Goal: Task Accomplishment & Management: Use online tool/utility

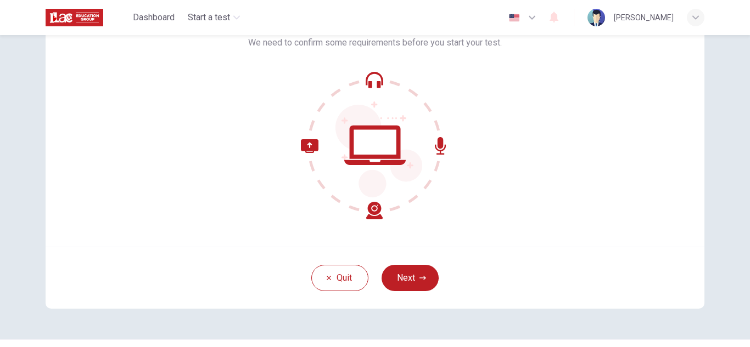
scroll to position [110, 0]
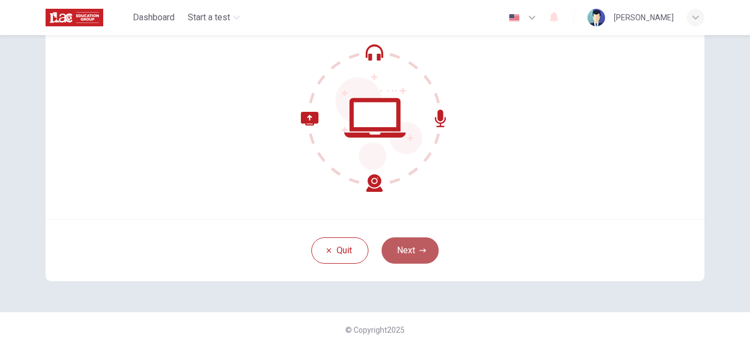
click at [418, 245] on button "Next" at bounding box center [410, 251] width 57 height 26
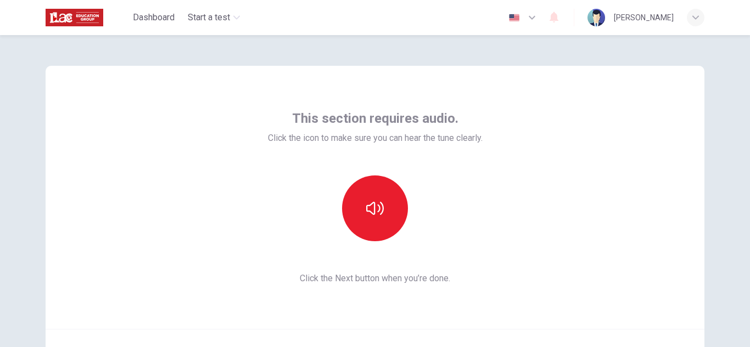
scroll to position [55, 0]
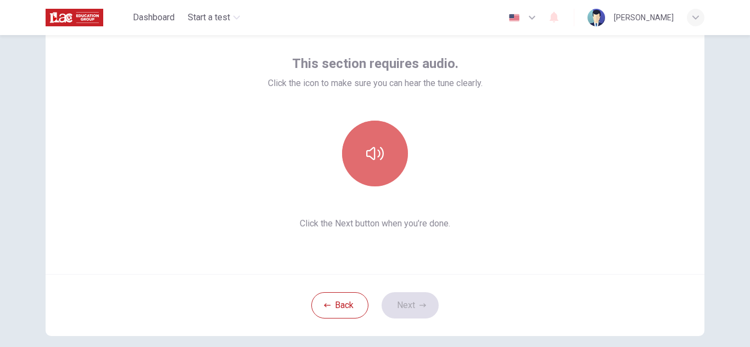
click at [377, 162] on icon "button" at bounding box center [375, 154] width 18 height 18
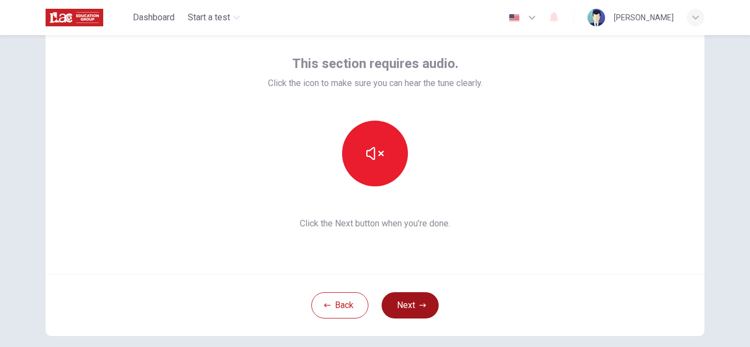
click at [406, 306] on button "Next" at bounding box center [410, 306] width 57 height 26
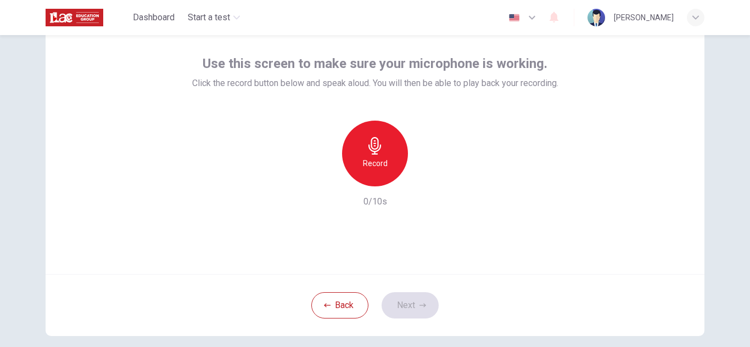
click at [383, 157] on h6 "Record" at bounding box center [375, 163] width 25 height 13
click at [419, 306] on icon "button" at bounding box center [422, 305] width 7 height 7
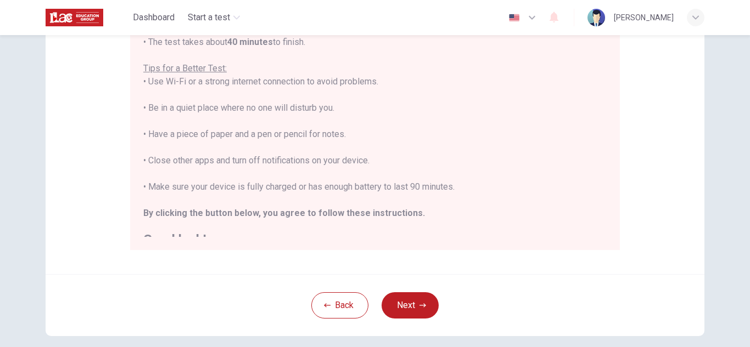
scroll to position [0, 0]
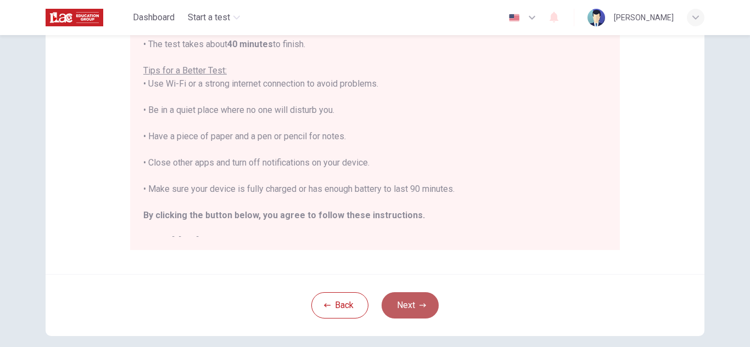
click at [420, 298] on button "Next" at bounding box center [410, 306] width 57 height 26
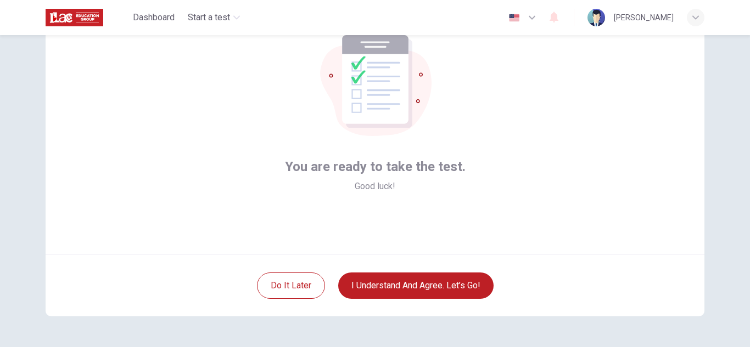
scroll to position [55, 0]
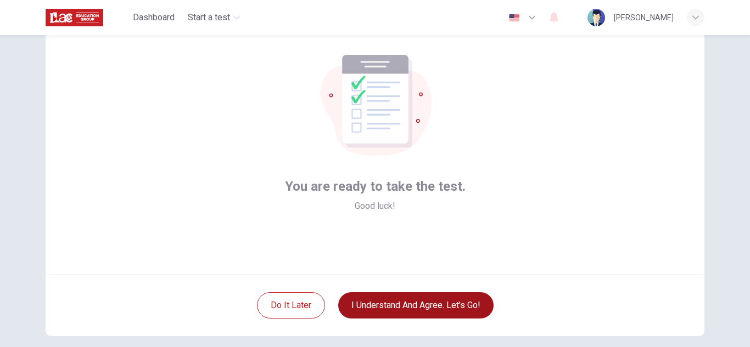
click at [445, 304] on button "I understand and agree. Let’s go!" at bounding box center [415, 306] width 155 height 26
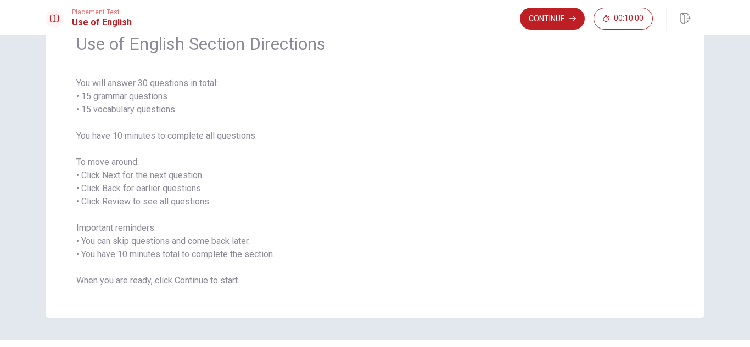
scroll to position [83, 0]
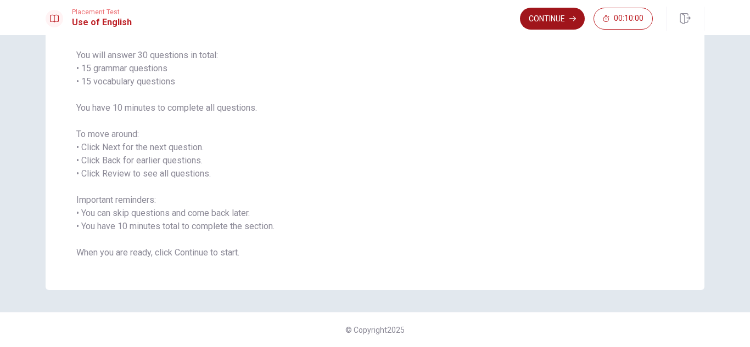
click at [562, 21] on button "Continue" at bounding box center [552, 19] width 65 height 22
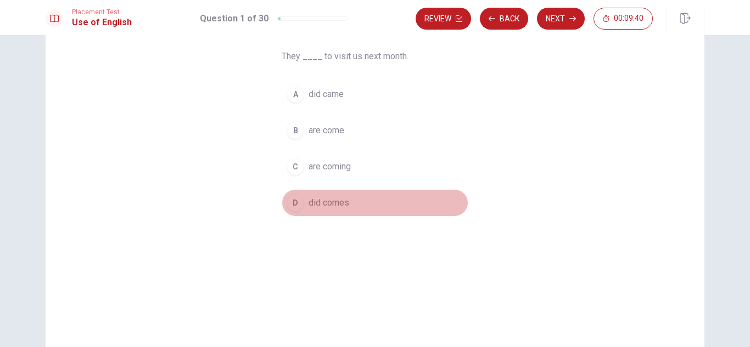
click at [335, 203] on span "did comes" at bounding box center [329, 203] width 41 height 13
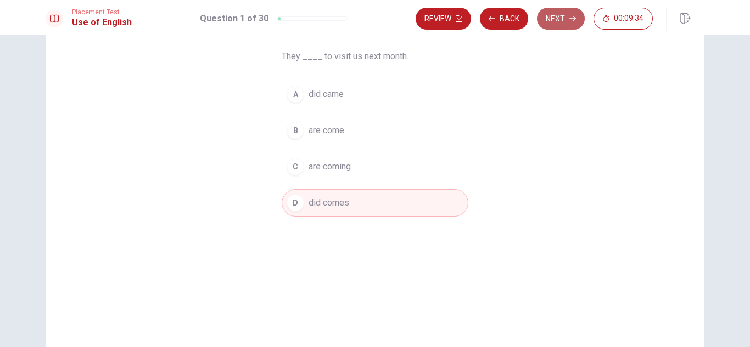
click at [560, 20] on button "Next" at bounding box center [561, 19] width 48 height 22
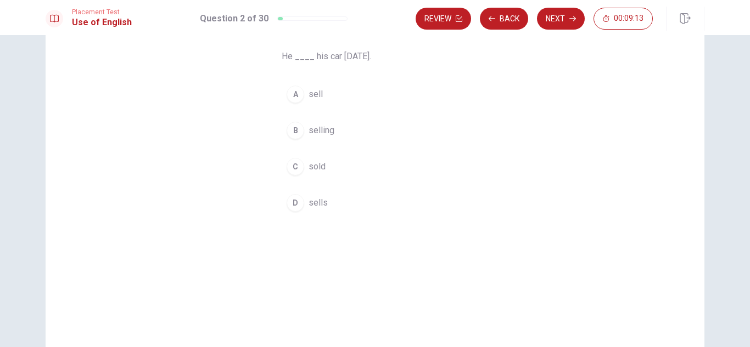
click at [323, 164] on button "C sold" at bounding box center [375, 166] width 187 height 27
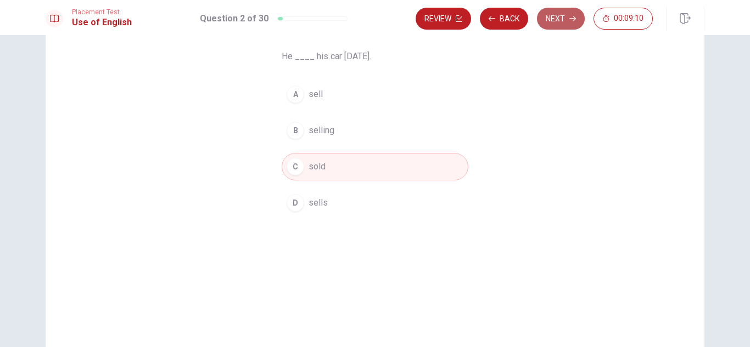
click at [560, 18] on button "Next" at bounding box center [561, 19] width 48 height 22
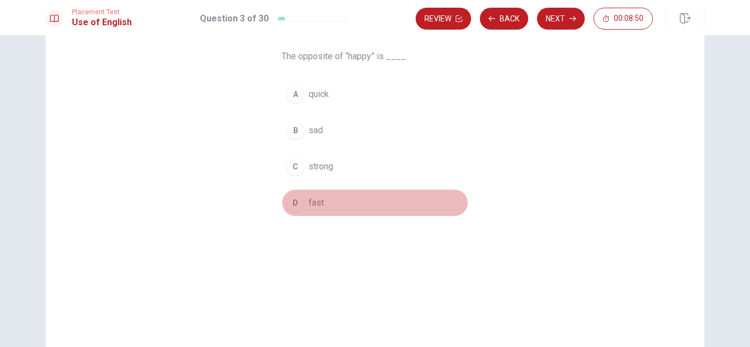
click at [317, 204] on span "fast" at bounding box center [316, 203] width 15 height 13
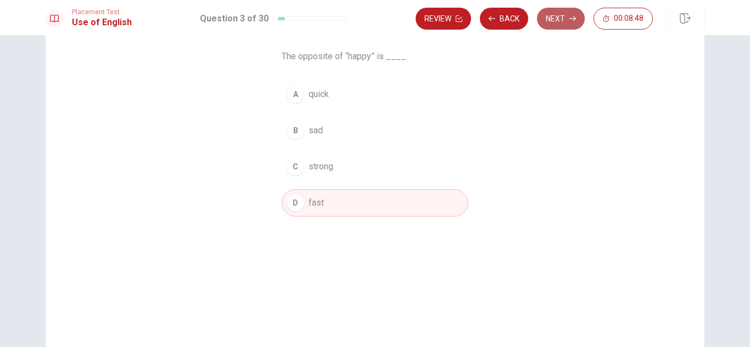
click at [552, 18] on button "Next" at bounding box center [561, 19] width 48 height 22
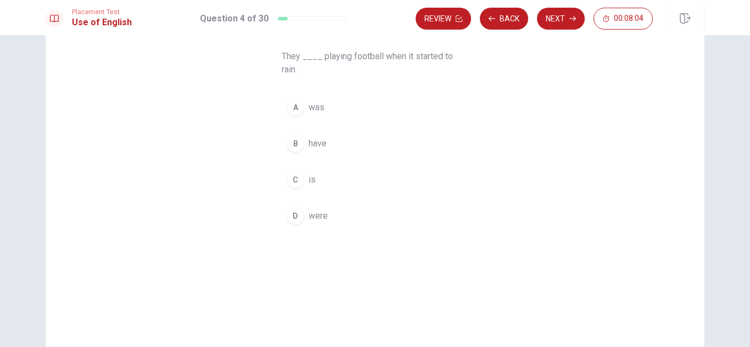
click at [319, 112] on span "was" at bounding box center [317, 107] width 16 height 13
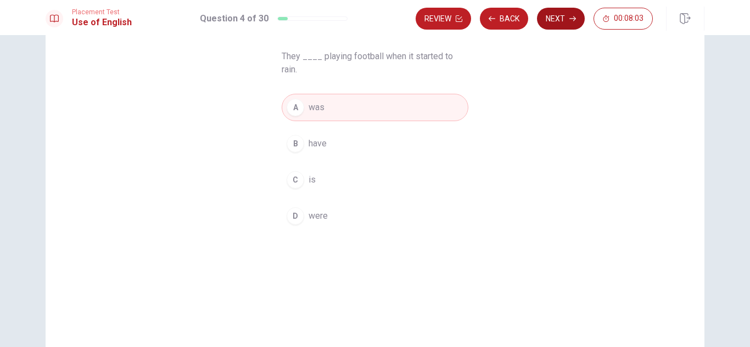
click at [555, 16] on button "Next" at bounding box center [561, 19] width 48 height 22
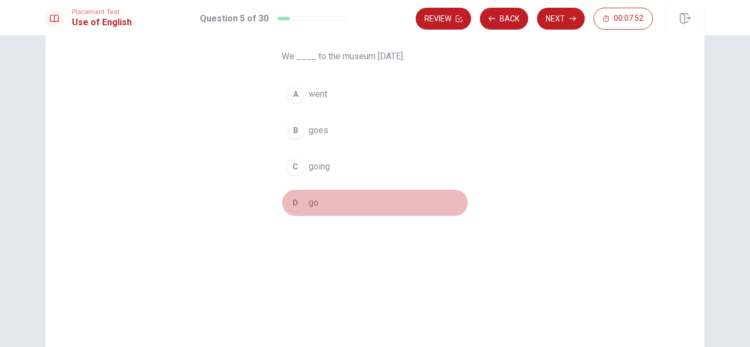
click at [312, 199] on span "go" at bounding box center [314, 203] width 10 height 13
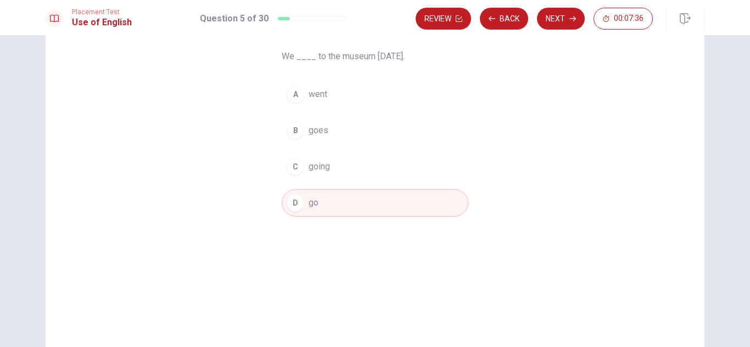
click at [318, 93] on span "went" at bounding box center [318, 94] width 19 height 13
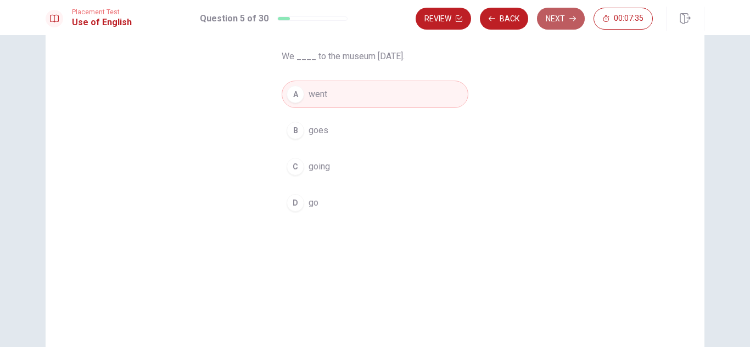
click at [560, 21] on button "Next" at bounding box center [561, 19] width 48 height 22
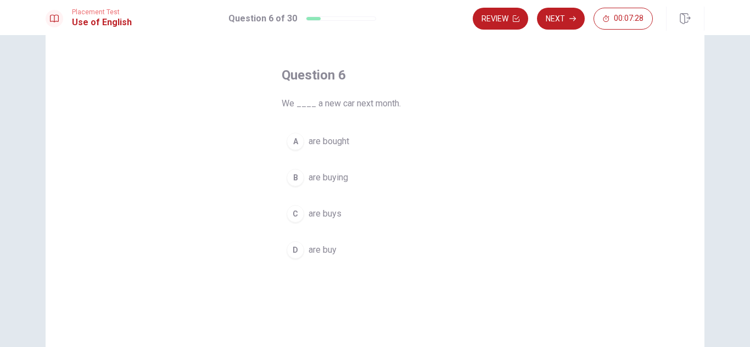
scroll to position [55, 0]
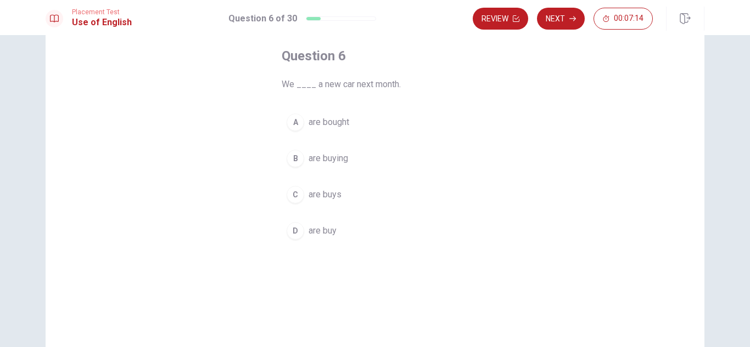
click at [327, 230] on span "are buy" at bounding box center [323, 231] width 28 height 13
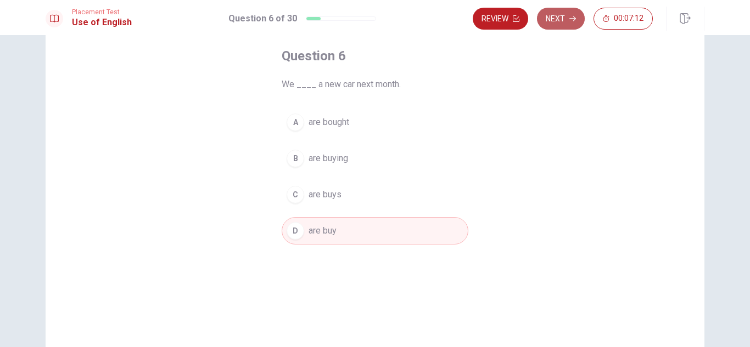
click at [553, 26] on button "Next" at bounding box center [561, 19] width 48 height 22
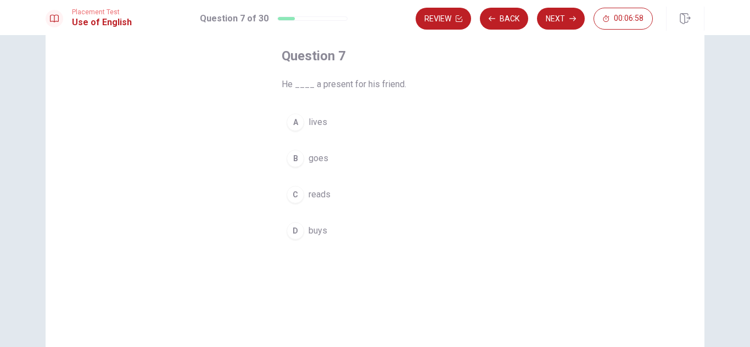
click at [315, 127] on span "lives" at bounding box center [318, 122] width 19 height 13
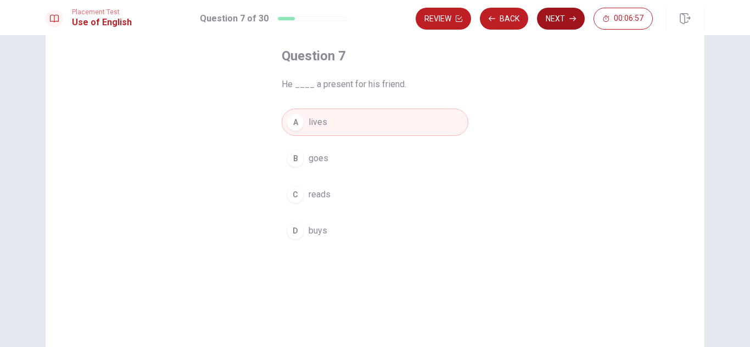
click at [559, 15] on button "Next" at bounding box center [561, 19] width 48 height 22
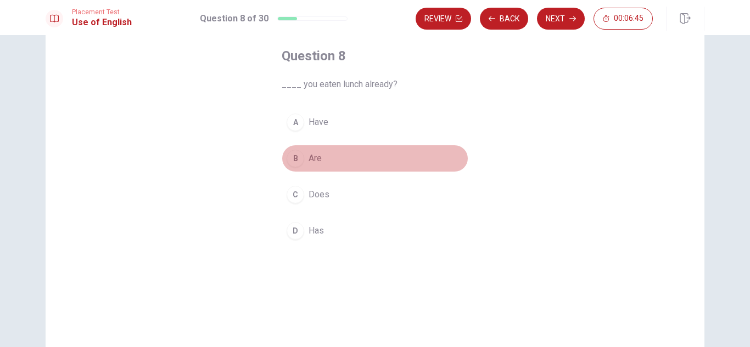
click at [311, 159] on span "Are" at bounding box center [315, 158] width 13 height 13
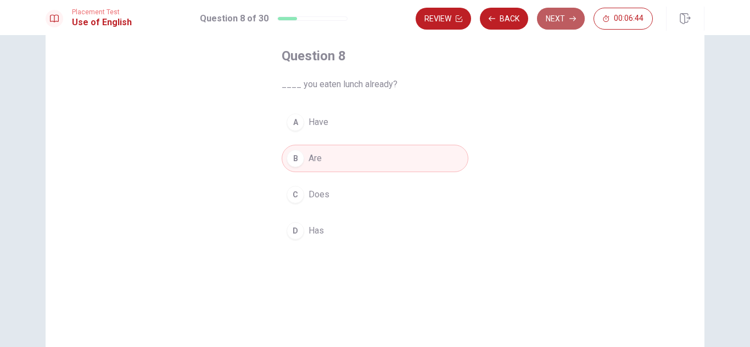
click at [569, 18] on button "Next" at bounding box center [561, 19] width 48 height 22
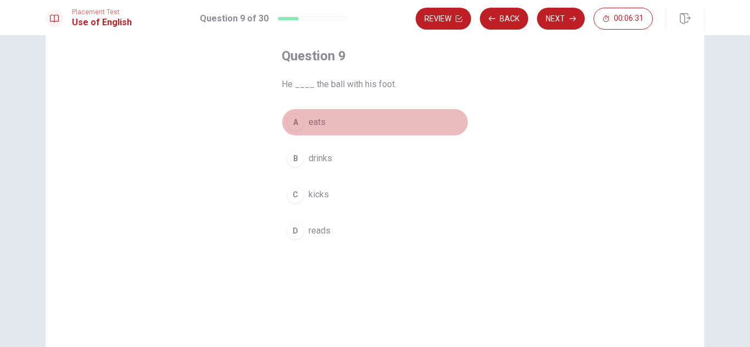
click at [324, 125] on button "A eats" at bounding box center [375, 122] width 187 height 27
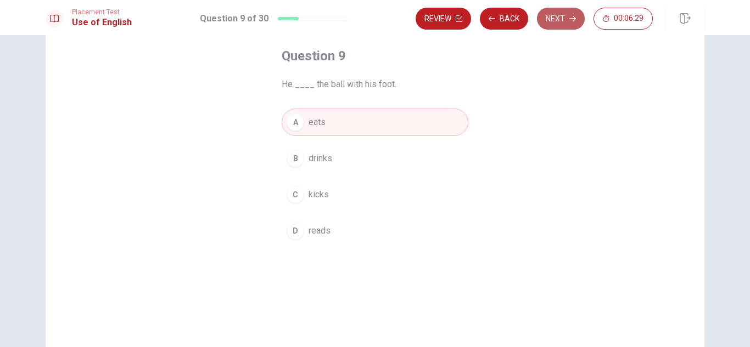
click at [551, 12] on button "Next" at bounding box center [561, 19] width 48 height 22
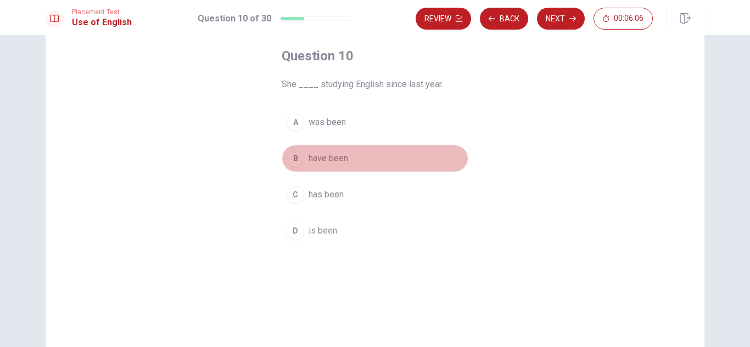
click at [340, 159] on span "have been" at bounding box center [329, 158] width 40 height 13
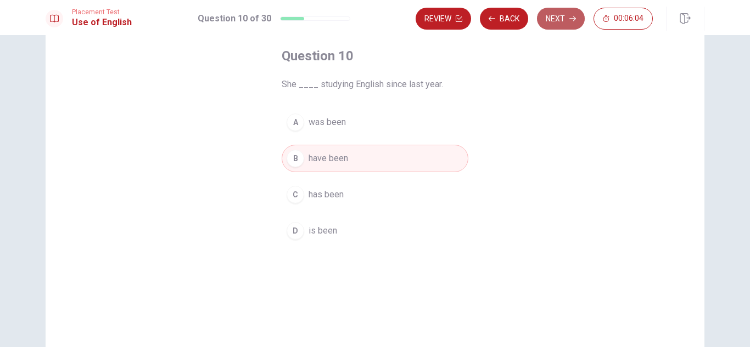
click at [556, 20] on button "Next" at bounding box center [561, 19] width 48 height 22
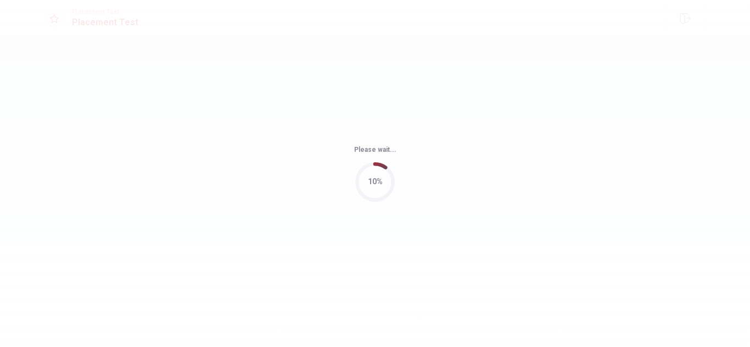
scroll to position [0, 0]
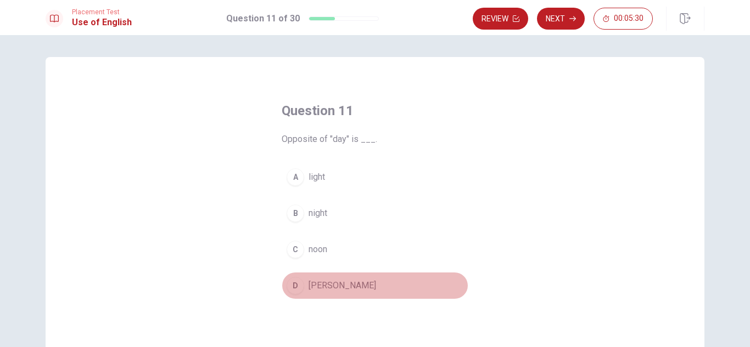
click at [322, 281] on span "[PERSON_NAME]" at bounding box center [343, 285] width 68 height 13
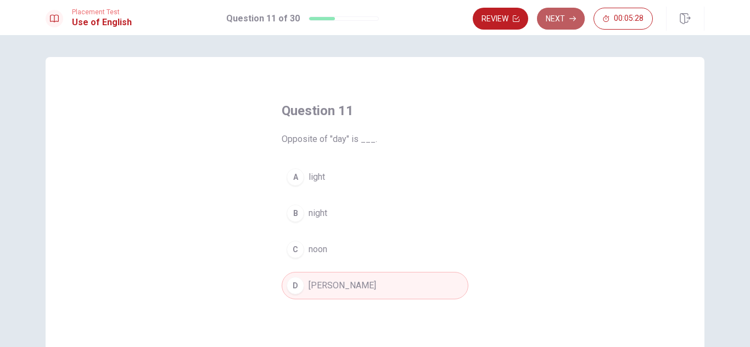
click at [569, 23] on button "Next" at bounding box center [561, 19] width 48 height 22
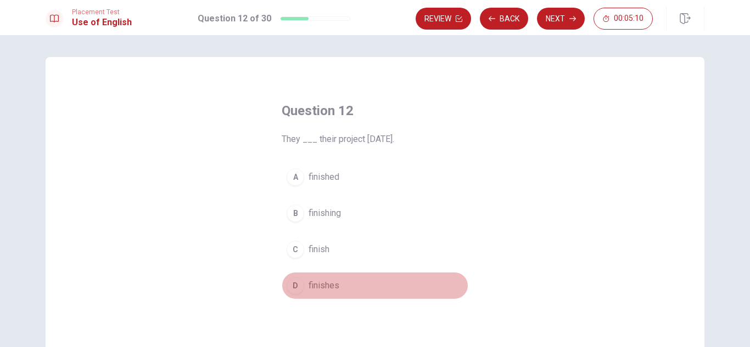
click at [317, 284] on span "finishes" at bounding box center [324, 285] width 31 height 13
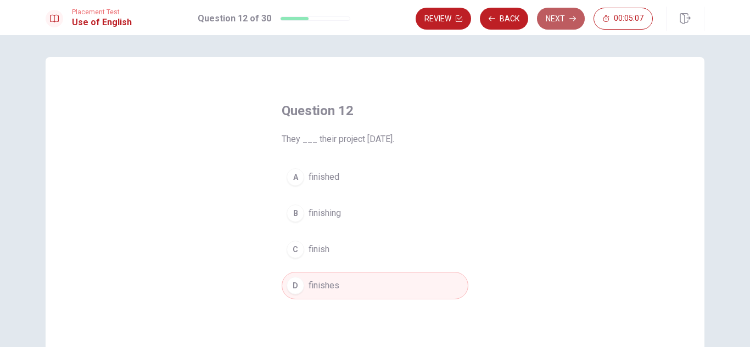
click at [558, 18] on button "Next" at bounding box center [561, 19] width 48 height 22
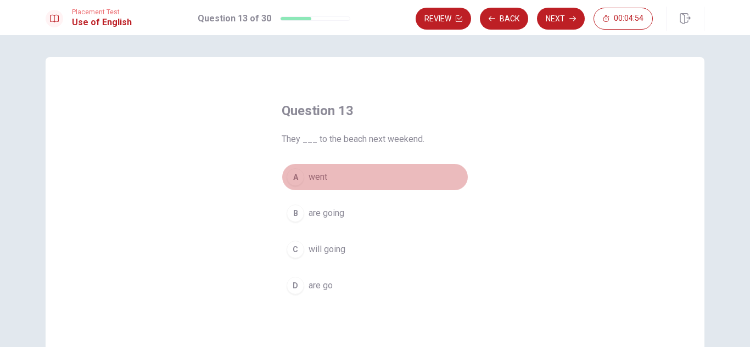
click at [320, 180] on span "went" at bounding box center [318, 177] width 19 height 13
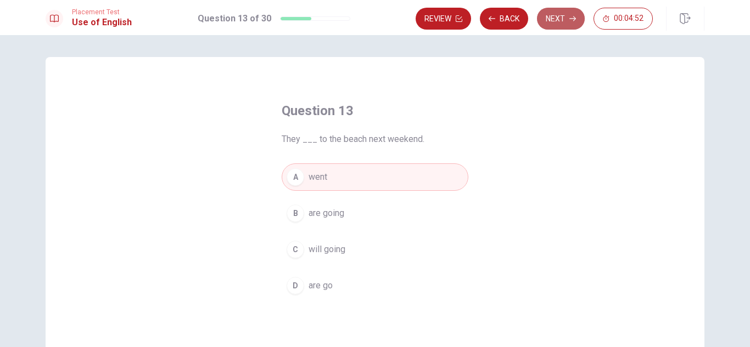
click at [559, 18] on button "Next" at bounding box center [561, 19] width 48 height 22
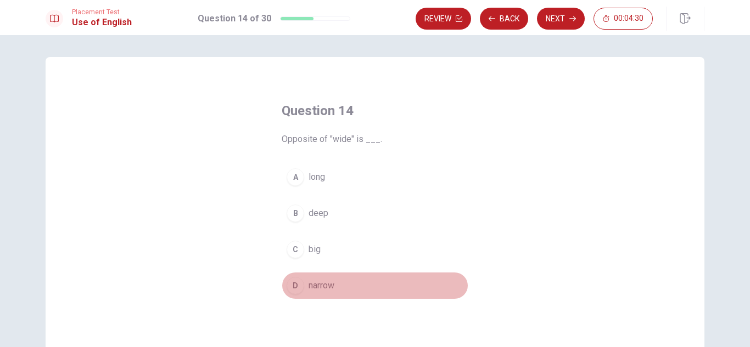
click at [314, 282] on span "narrow" at bounding box center [322, 285] width 26 height 13
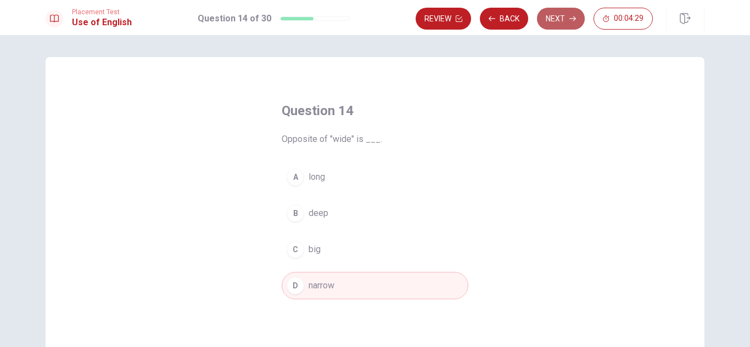
click at [560, 21] on button "Next" at bounding box center [561, 19] width 48 height 22
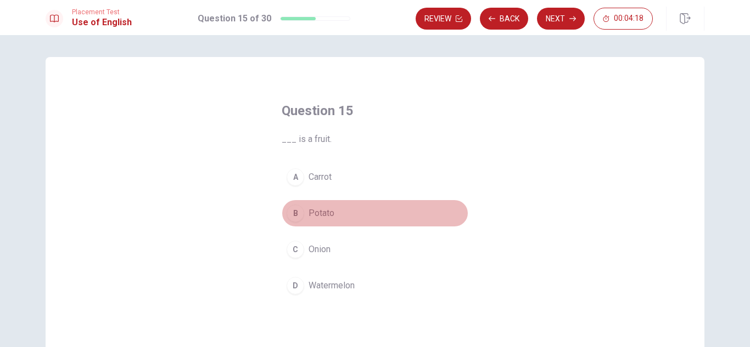
click at [317, 214] on span "Potato" at bounding box center [322, 213] width 26 height 13
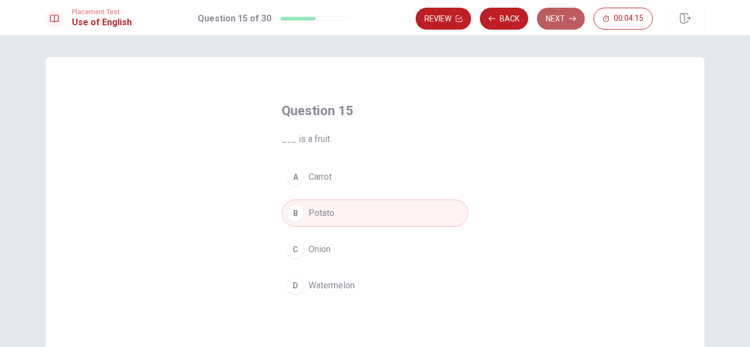
click at [564, 15] on button "Next" at bounding box center [561, 19] width 48 height 22
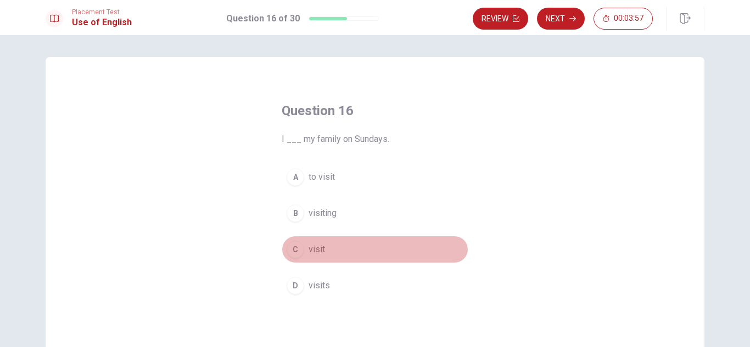
click at [311, 239] on button "C visit" at bounding box center [375, 249] width 187 height 27
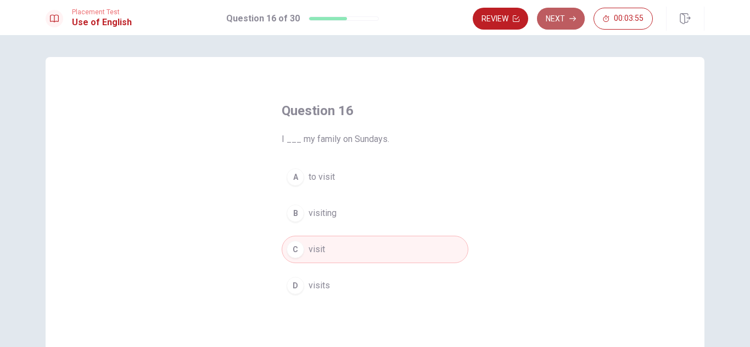
click at [571, 18] on icon "button" at bounding box center [572, 18] width 7 height 7
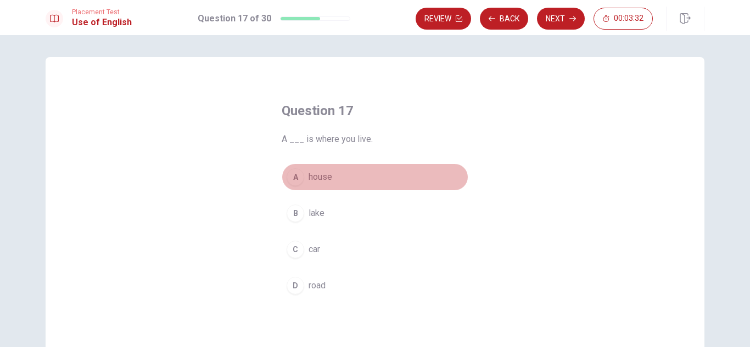
click at [319, 176] on span "house" at bounding box center [321, 177] width 24 height 13
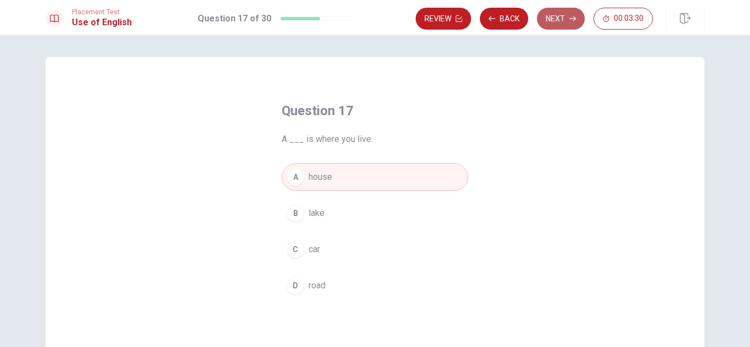
click at [555, 18] on button "Next" at bounding box center [561, 19] width 48 height 22
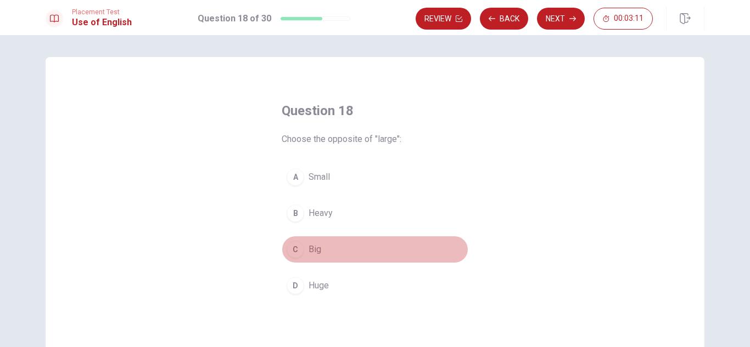
click at [324, 251] on button "C Big" at bounding box center [375, 249] width 187 height 27
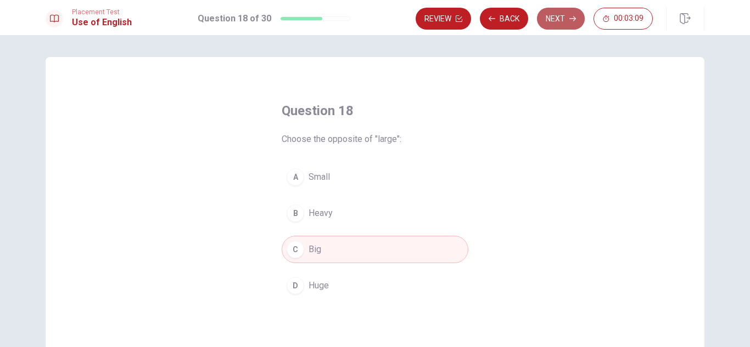
click at [555, 19] on button "Next" at bounding box center [561, 19] width 48 height 22
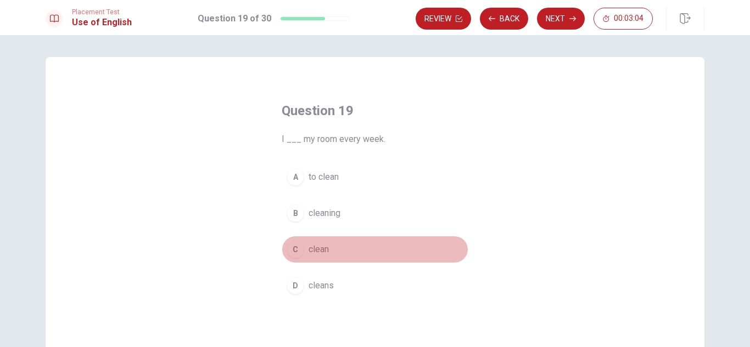
click at [323, 251] on span "clean" at bounding box center [319, 249] width 20 height 13
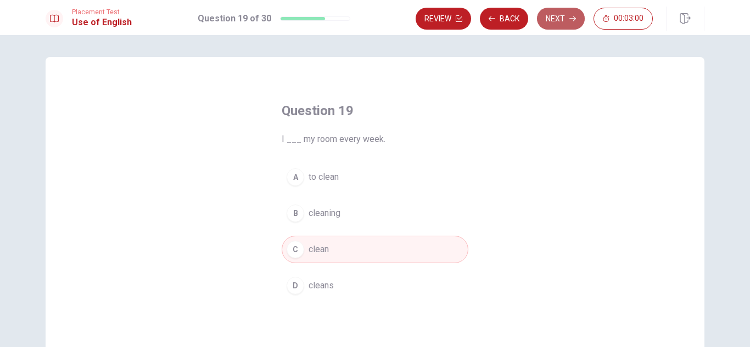
click at [556, 18] on button "Next" at bounding box center [561, 19] width 48 height 22
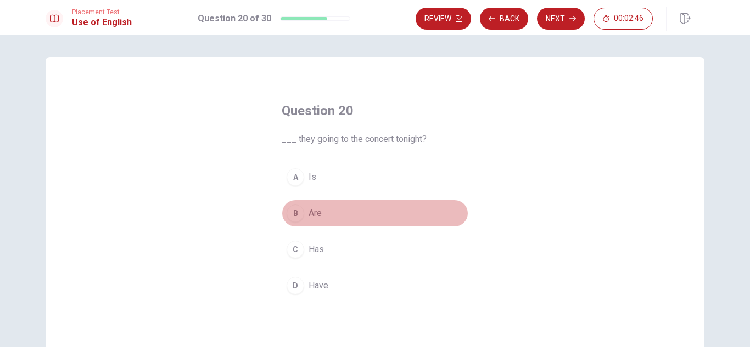
click at [314, 217] on span "Are" at bounding box center [315, 213] width 13 height 13
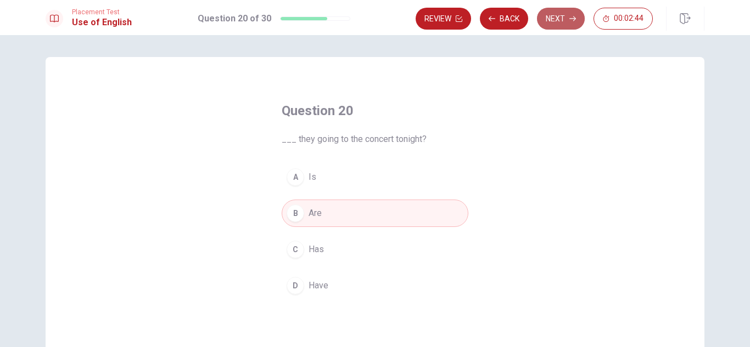
click at [560, 19] on button "Next" at bounding box center [561, 19] width 48 height 22
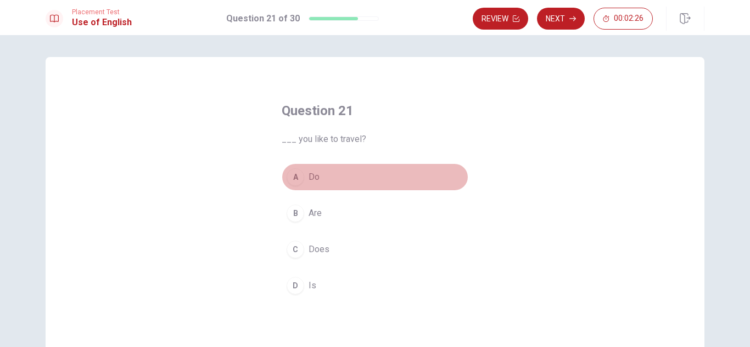
click at [313, 175] on span "Do" at bounding box center [314, 177] width 11 height 13
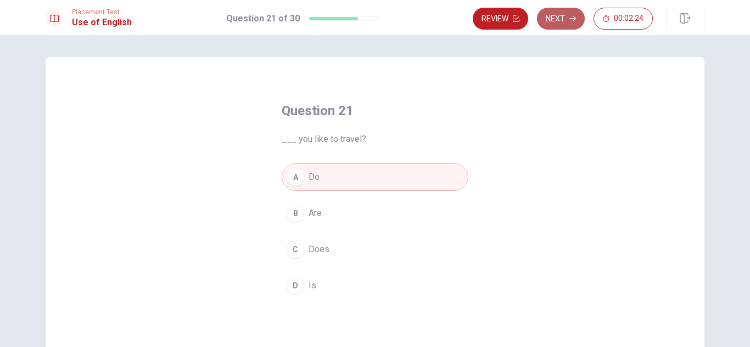
click at [562, 19] on button "Next" at bounding box center [561, 19] width 48 height 22
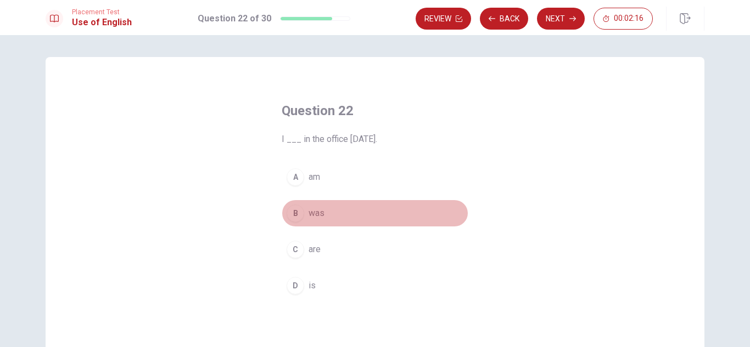
click at [332, 214] on button "B was" at bounding box center [375, 213] width 187 height 27
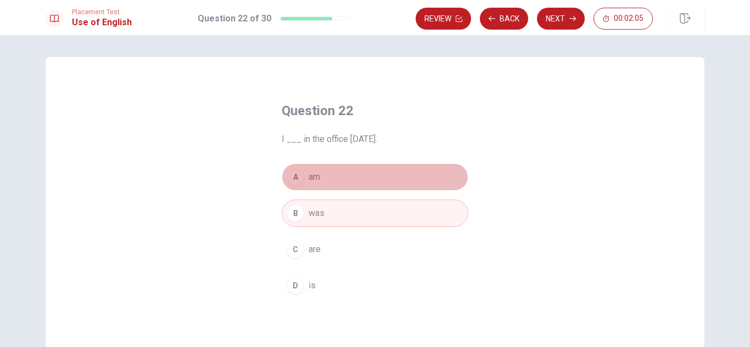
click at [335, 178] on button "A am" at bounding box center [375, 177] width 187 height 27
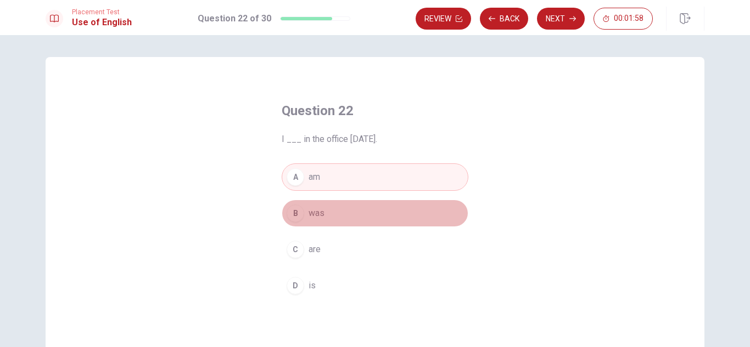
click at [384, 215] on button "B was" at bounding box center [375, 213] width 187 height 27
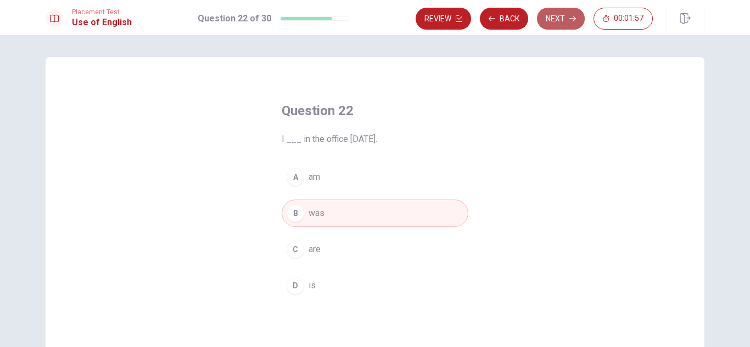
click at [567, 16] on button "Next" at bounding box center [561, 19] width 48 height 22
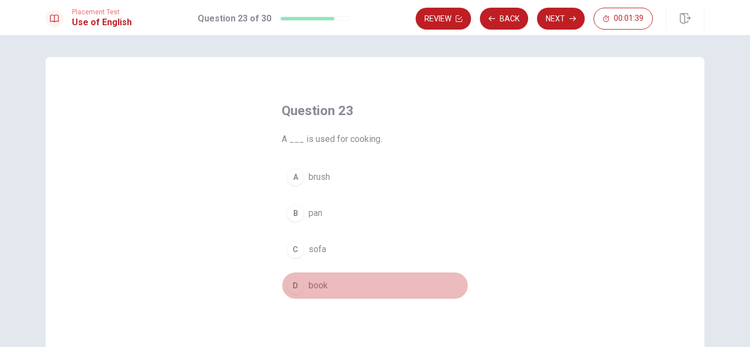
click at [318, 285] on span "book" at bounding box center [318, 285] width 19 height 13
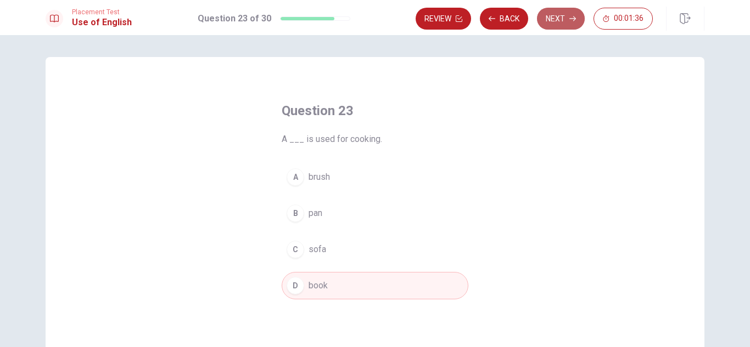
click at [558, 13] on button "Next" at bounding box center [561, 19] width 48 height 22
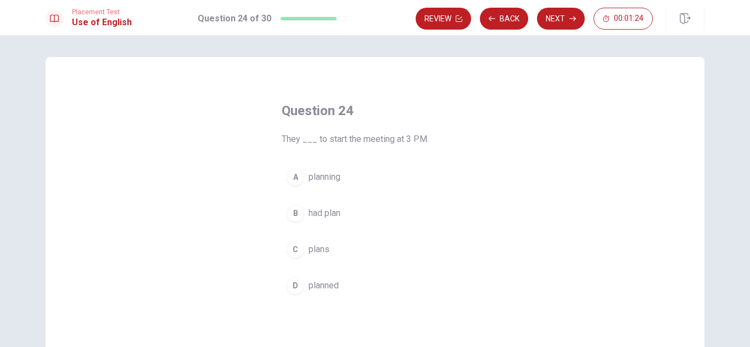
click at [310, 249] on span "plans" at bounding box center [319, 249] width 21 height 13
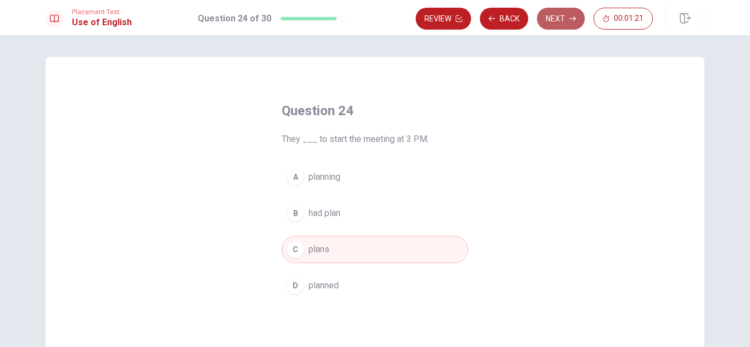
click at [554, 13] on button "Next" at bounding box center [561, 19] width 48 height 22
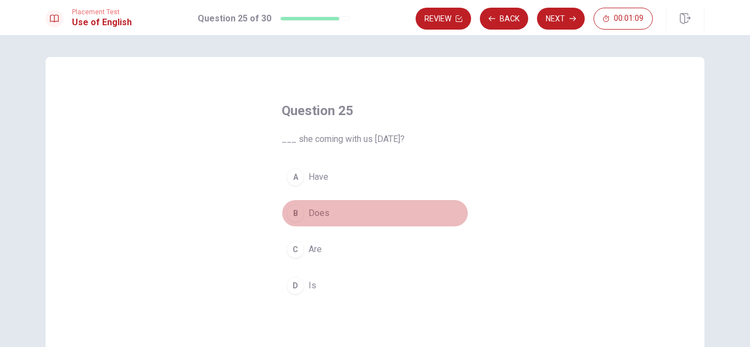
click at [340, 211] on button "B Does" at bounding box center [375, 213] width 187 height 27
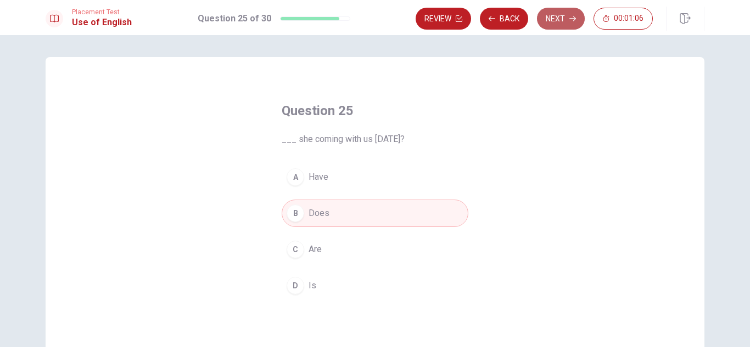
click at [560, 23] on button "Next" at bounding box center [561, 19] width 48 height 22
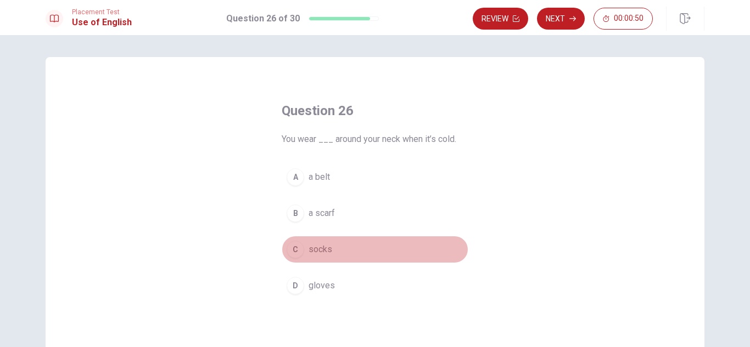
click at [317, 254] on span "socks" at bounding box center [321, 249] width 24 height 13
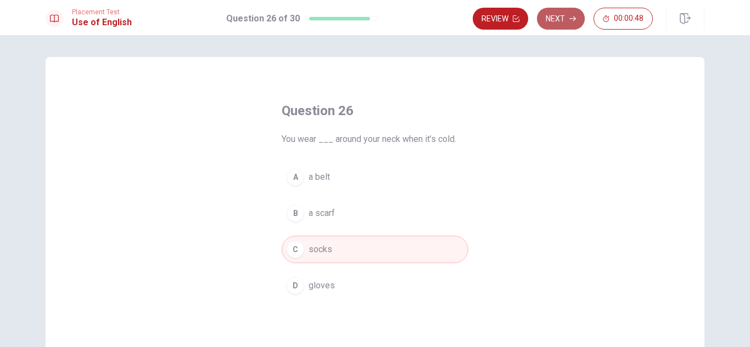
click at [558, 20] on button "Next" at bounding box center [561, 19] width 48 height 22
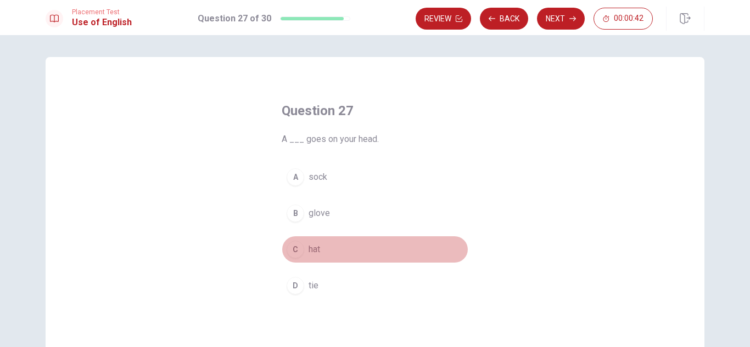
click at [317, 248] on span "hat" at bounding box center [315, 249] width 12 height 13
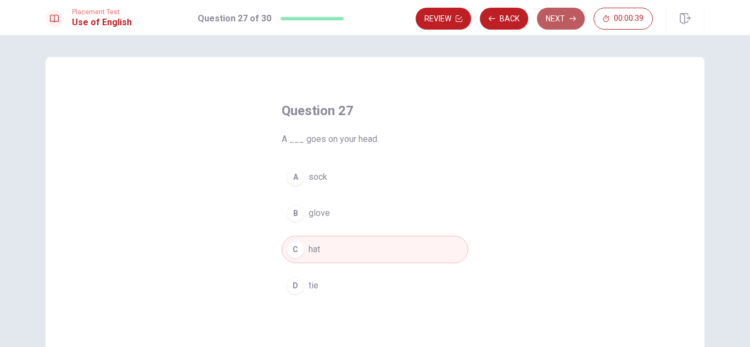
click at [555, 17] on button "Next" at bounding box center [561, 19] width 48 height 22
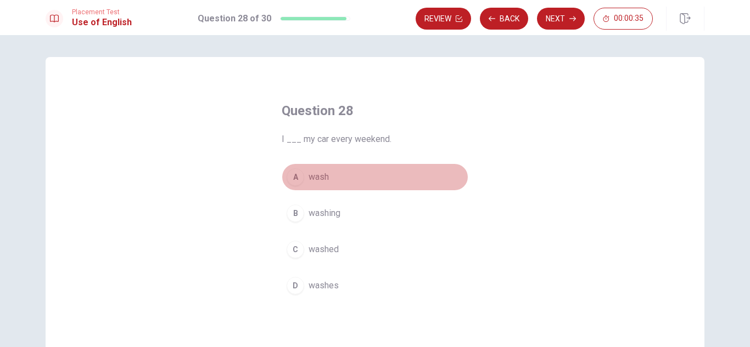
click at [332, 175] on button "A wash" at bounding box center [375, 177] width 187 height 27
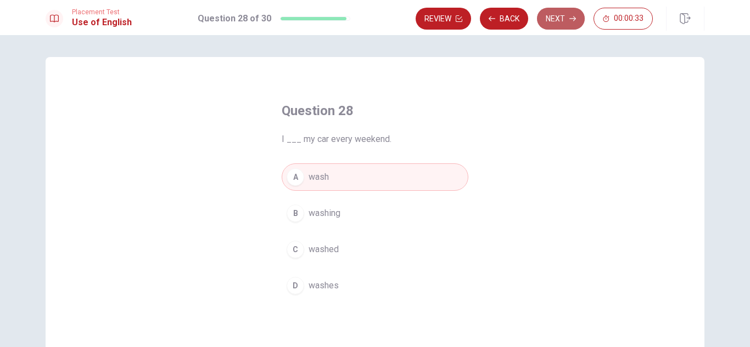
click at [561, 16] on button "Next" at bounding box center [561, 19] width 48 height 22
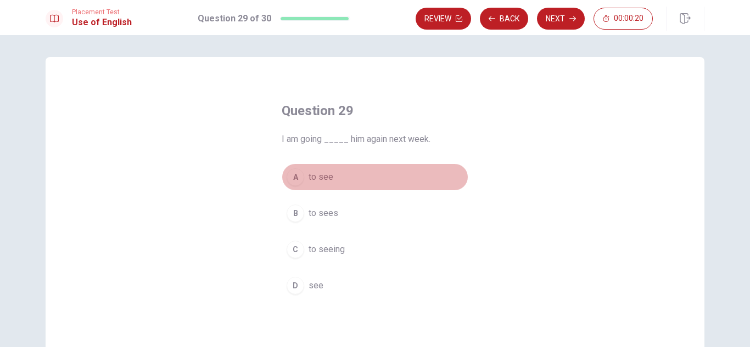
click at [335, 182] on button "A to see" at bounding box center [375, 177] width 187 height 27
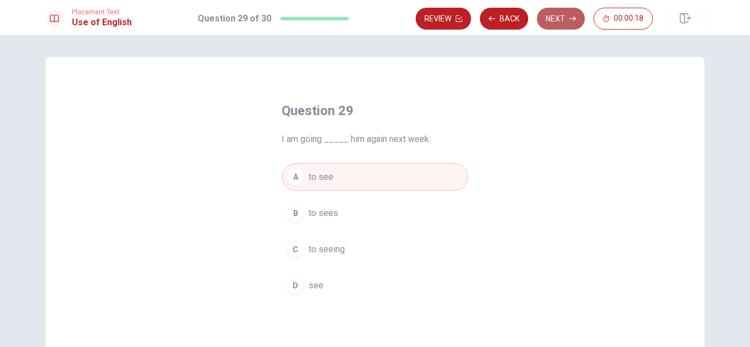
click at [541, 23] on button "Next" at bounding box center [561, 19] width 48 height 22
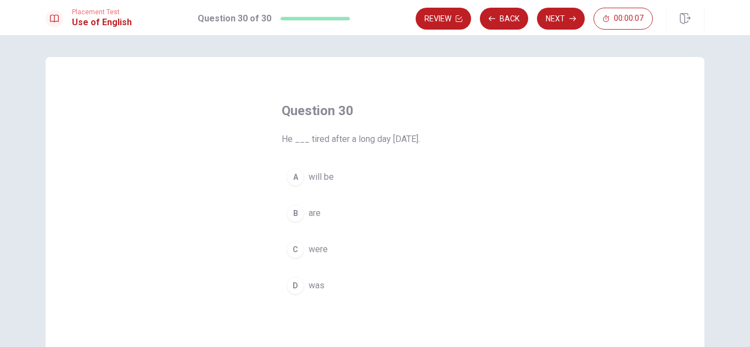
click at [323, 209] on button "B are" at bounding box center [375, 213] width 187 height 27
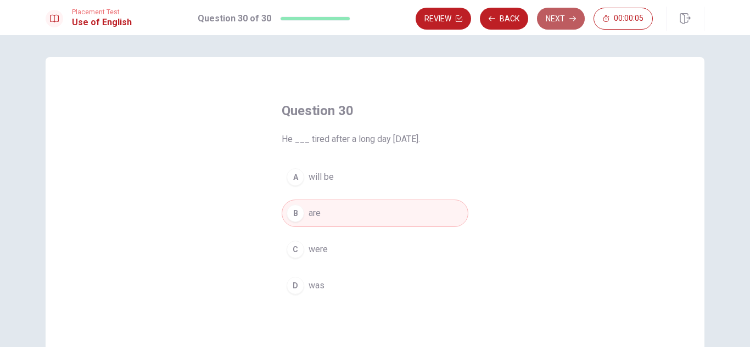
click at [558, 18] on button "Next" at bounding box center [561, 19] width 48 height 22
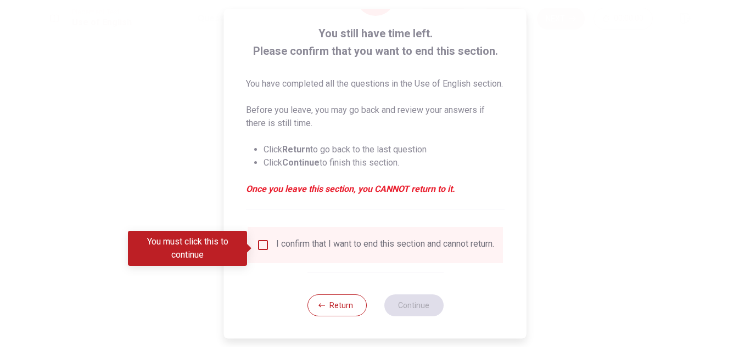
scroll to position [75, 0]
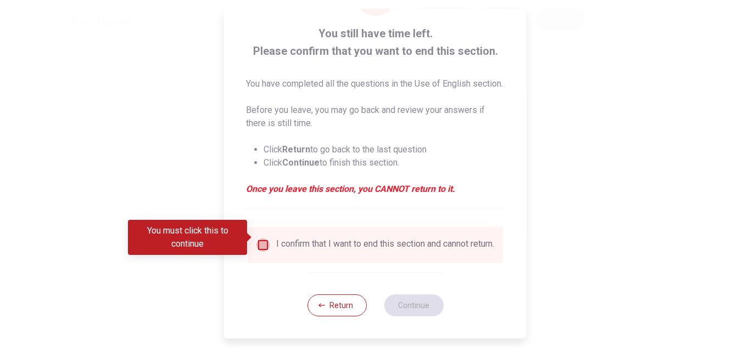
click at [260, 239] on input "You must click this to continue" at bounding box center [262, 245] width 13 height 13
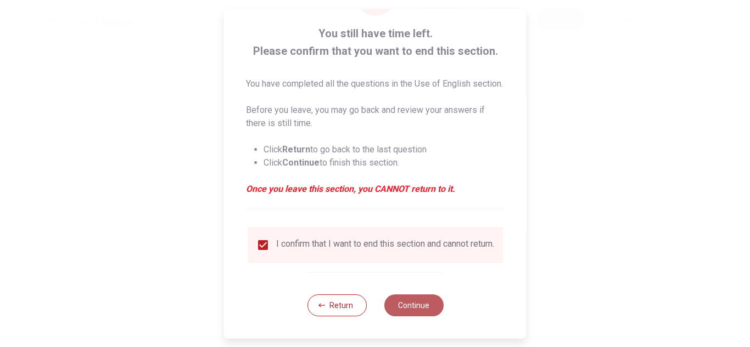
click at [426, 300] on button "Continue" at bounding box center [413, 306] width 59 height 22
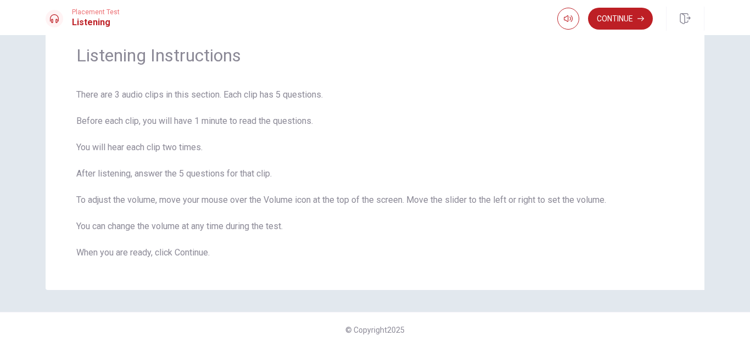
scroll to position [0, 0]
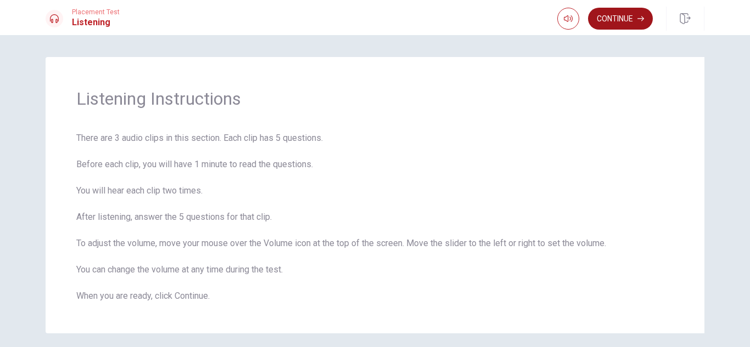
click at [607, 12] on button "Continue" at bounding box center [620, 19] width 65 height 22
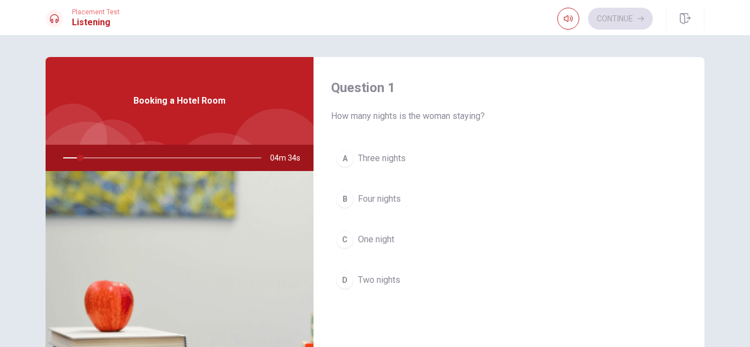
click at [374, 280] on span "Two nights" at bounding box center [379, 280] width 42 height 13
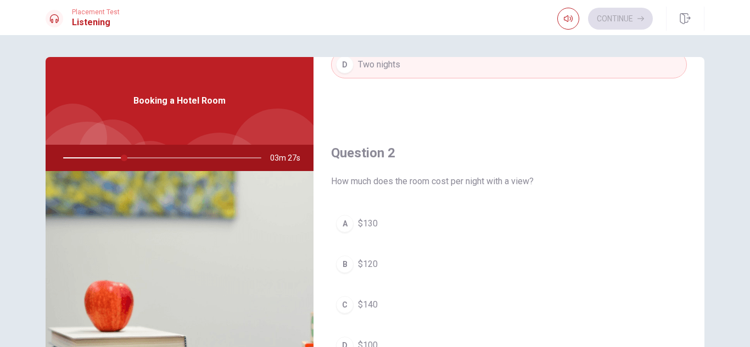
scroll to position [274, 0]
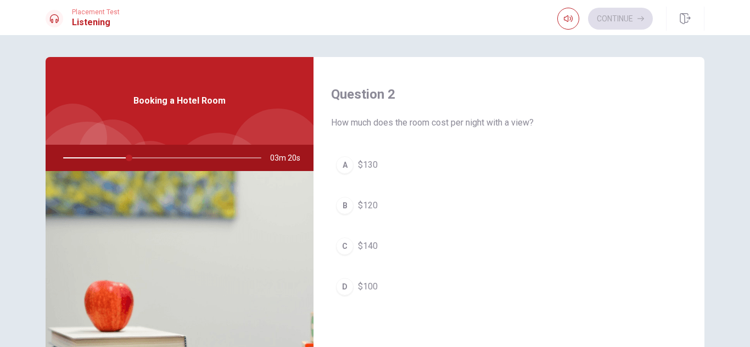
click at [382, 204] on button "B $120" at bounding box center [509, 205] width 356 height 27
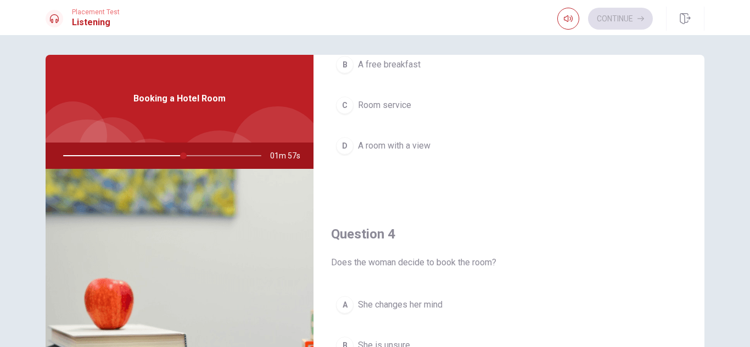
scroll to position [0, 0]
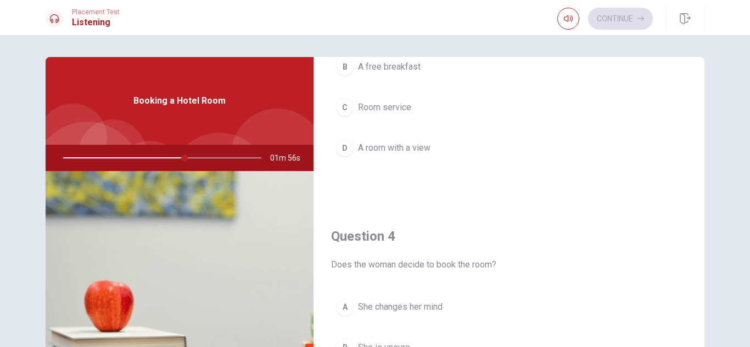
drag, startPoint x: 186, startPoint y: 156, endPoint x: 217, endPoint y: 161, distance: 31.8
click at [213, 161] on div at bounding box center [160, 158] width 220 height 26
click at [220, 156] on div at bounding box center [160, 158] width 220 height 26
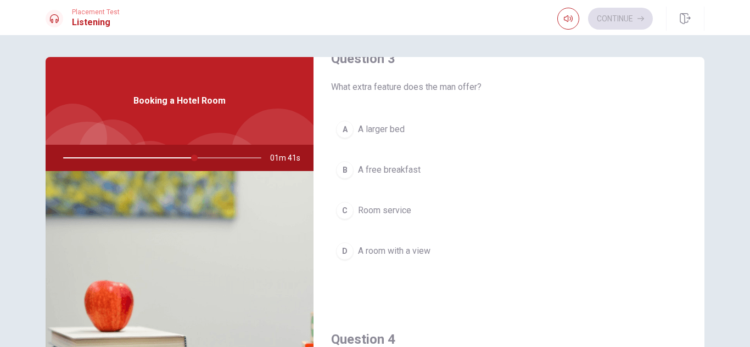
scroll to position [604, 0]
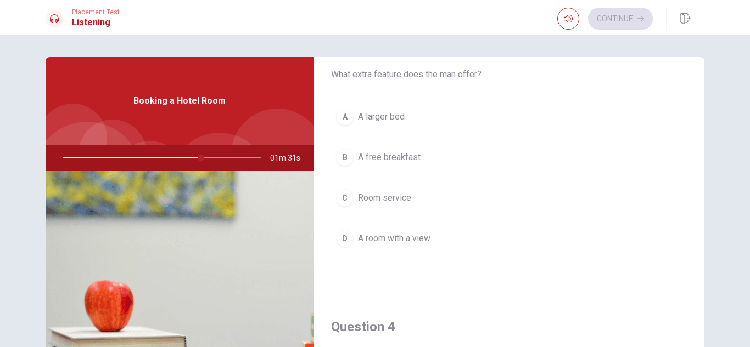
click at [415, 196] on button "C Room service" at bounding box center [509, 197] width 356 height 27
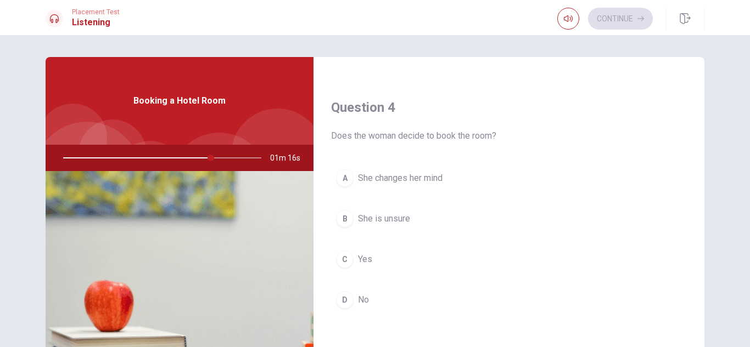
scroll to position [878, 0]
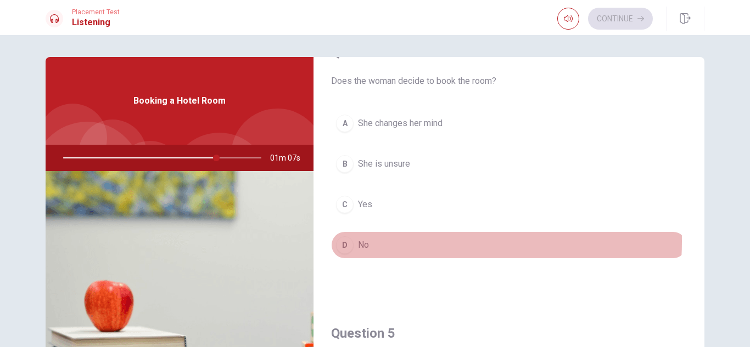
click at [377, 242] on button "D No" at bounding box center [509, 245] width 356 height 27
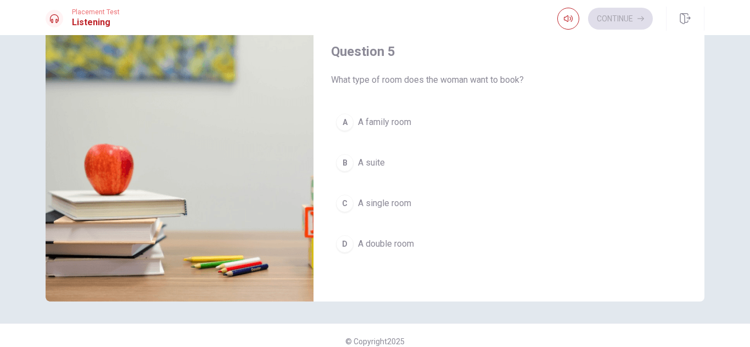
scroll to position [148, 0]
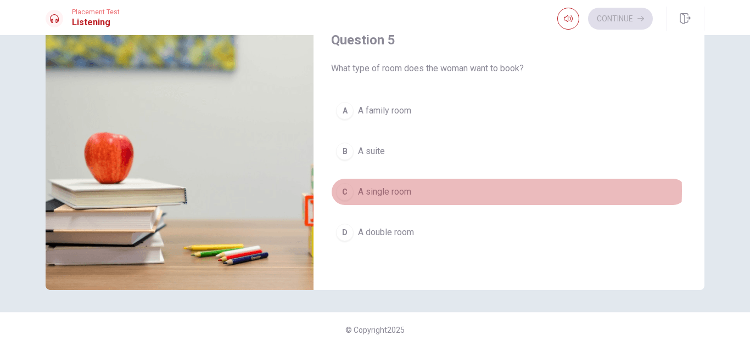
click at [413, 191] on button "C A single room" at bounding box center [509, 191] width 356 height 27
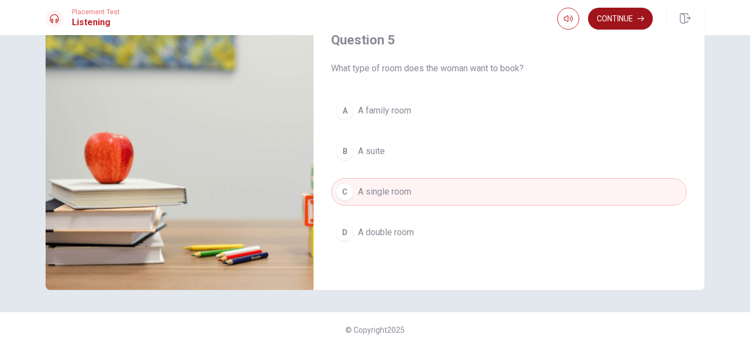
click at [633, 20] on button "Continue" at bounding box center [620, 19] width 65 height 22
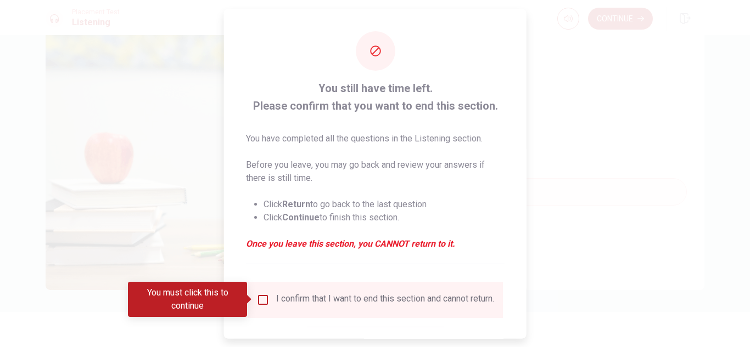
drag, startPoint x: 266, startPoint y: 293, endPoint x: 270, endPoint y: 285, distance: 8.6
click at [266, 292] on div "I confirm that I want to end this section and cannot return." at bounding box center [375, 300] width 255 height 36
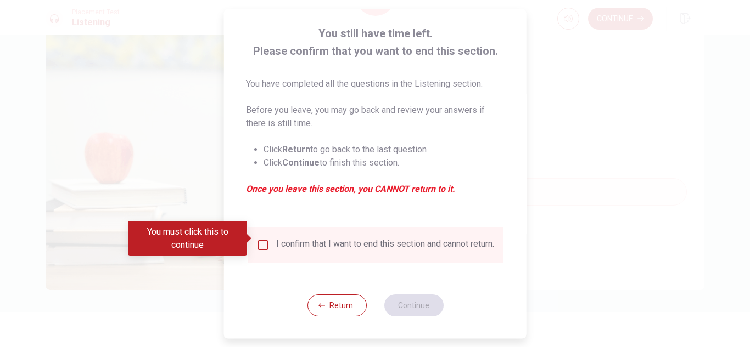
scroll to position [62, 0]
click at [260, 239] on input "You must click this to continue" at bounding box center [262, 245] width 13 height 13
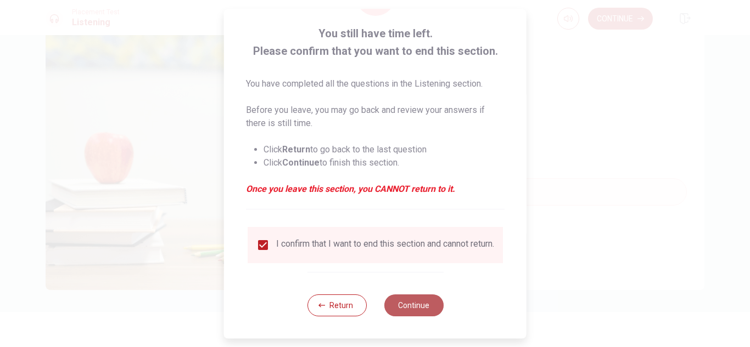
click at [408, 310] on button "Continue" at bounding box center [413, 306] width 59 height 22
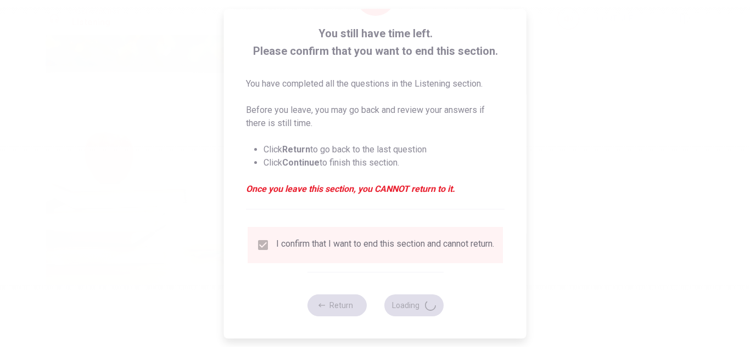
type input "84"
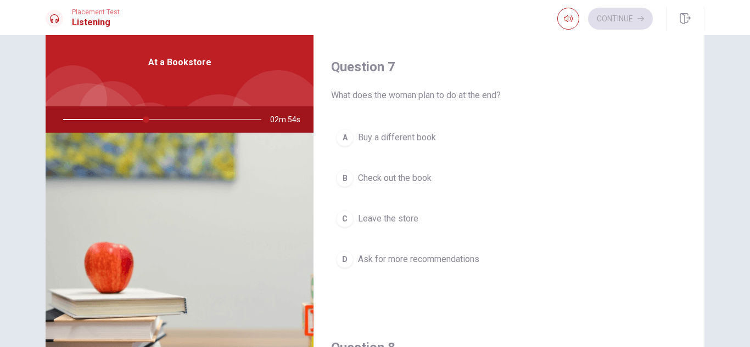
scroll to position [274, 0]
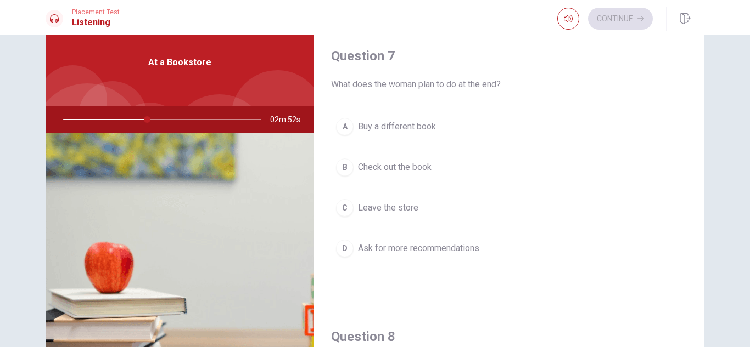
click at [424, 167] on span "Check out the book" at bounding box center [395, 167] width 74 height 13
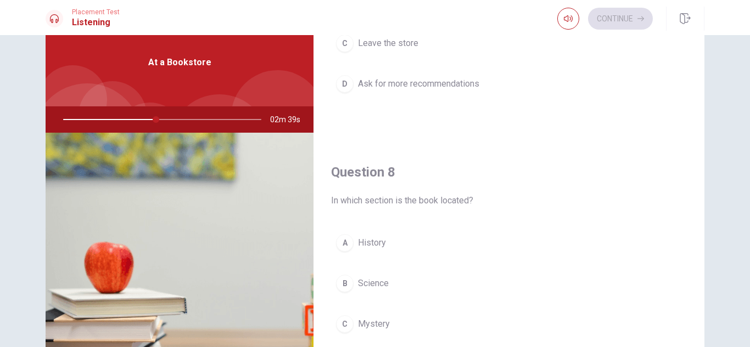
scroll to position [494, 0]
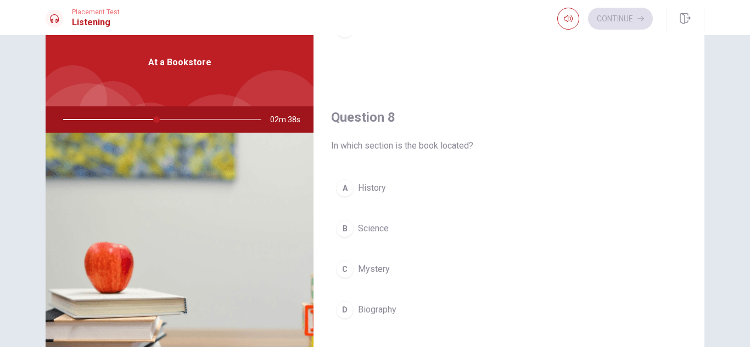
click at [373, 191] on span "History" at bounding box center [372, 188] width 28 height 13
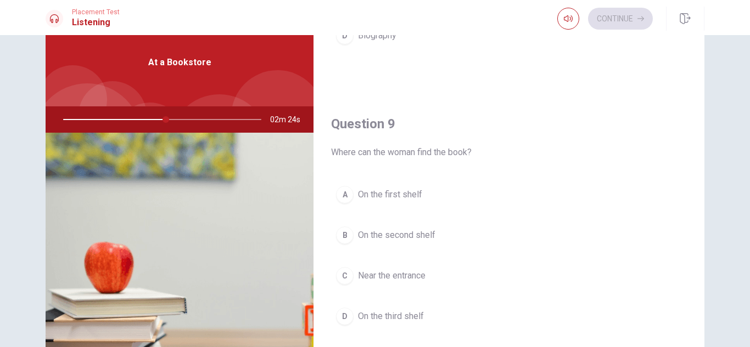
scroll to position [823, 0]
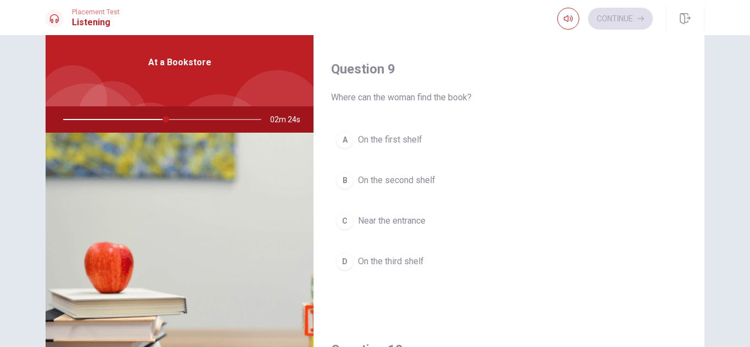
click at [415, 221] on span "Near the entrance" at bounding box center [392, 221] width 68 height 13
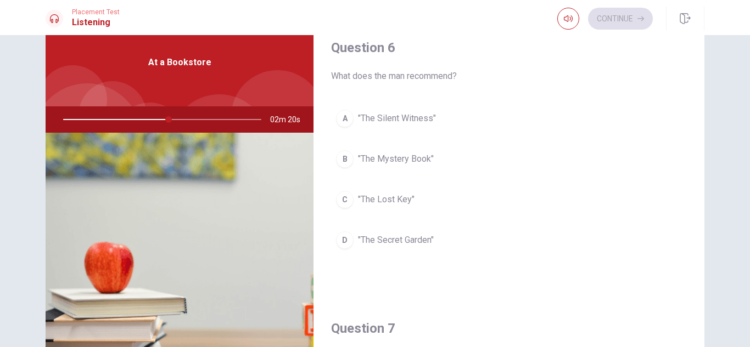
scroll to position [0, 0]
click at [392, 203] on span ""The Lost Key"" at bounding box center [386, 201] width 57 height 13
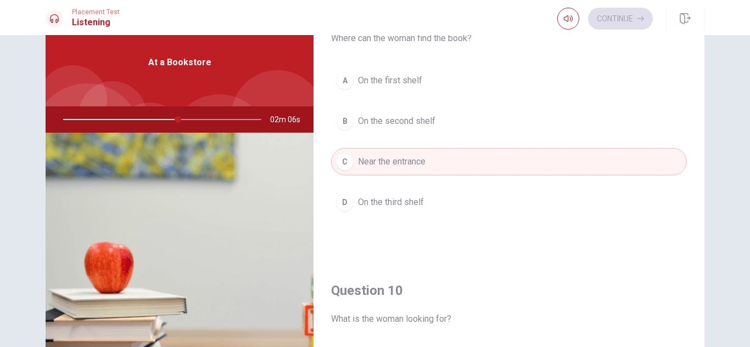
scroll to position [1024, 0]
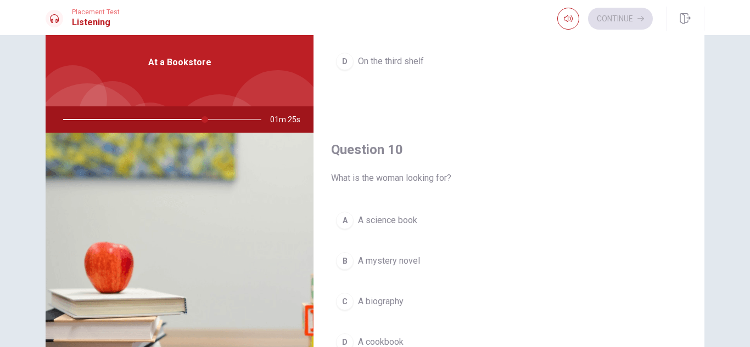
click at [419, 280] on div "A A science book B A mystery novel C A biography D A cookbook" at bounding box center [509, 292] width 356 height 171
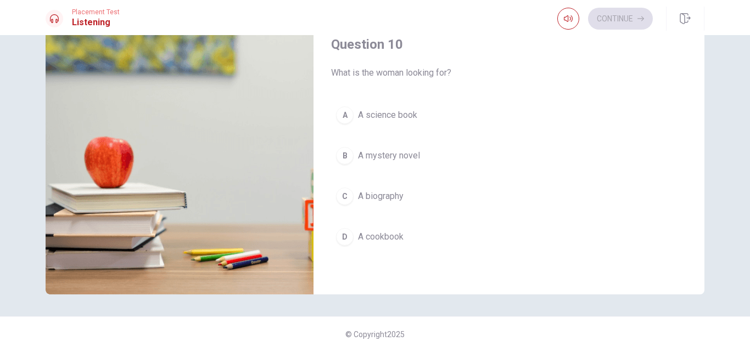
scroll to position [148, 0]
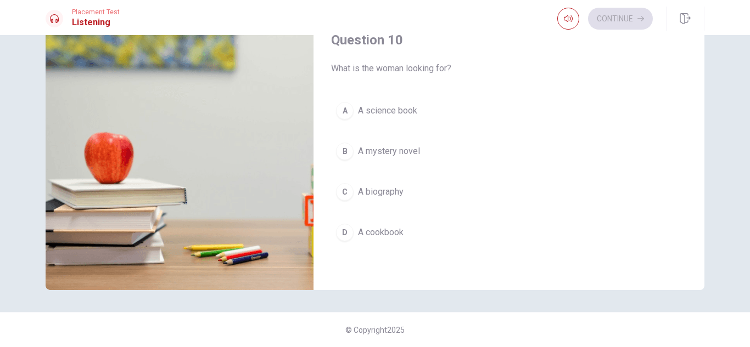
click at [385, 109] on span "A science book" at bounding box center [387, 110] width 59 height 13
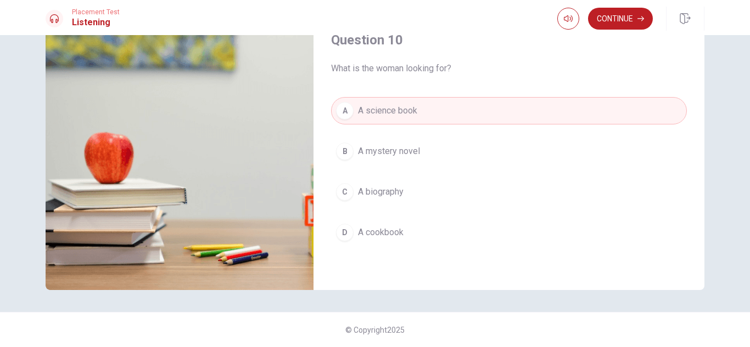
click at [394, 192] on span "A biography" at bounding box center [381, 192] width 46 height 13
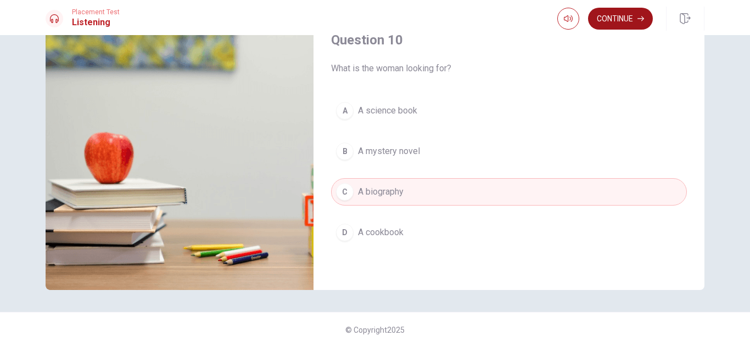
click at [608, 20] on button "Continue" at bounding box center [620, 19] width 65 height 22
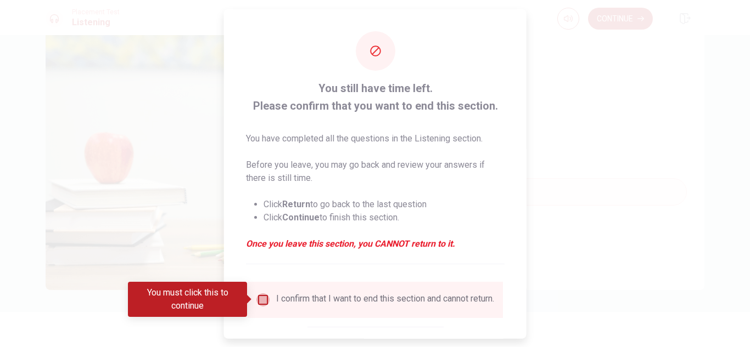
click at [259, 298] on input "You must click this to continue" at bounding box center [262, 299] width 13 height 13
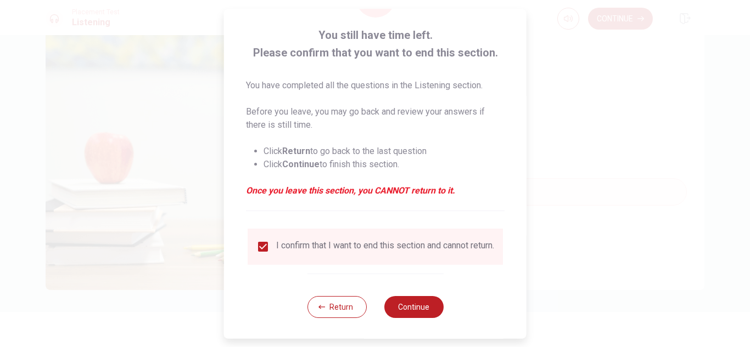
scroll to position [62, 0]
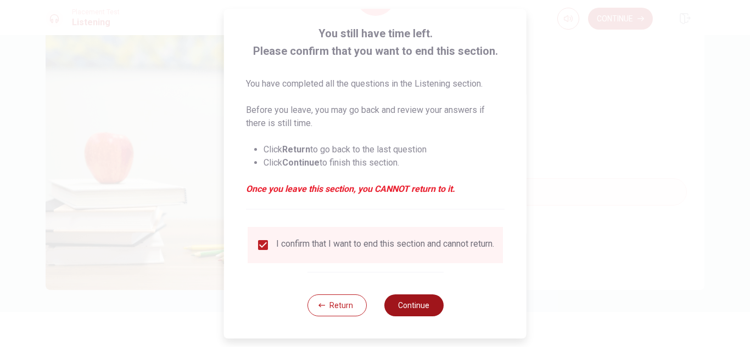
click at [401, 300] on button "Continue" at bounding box center [413, 306] width 59 height 22
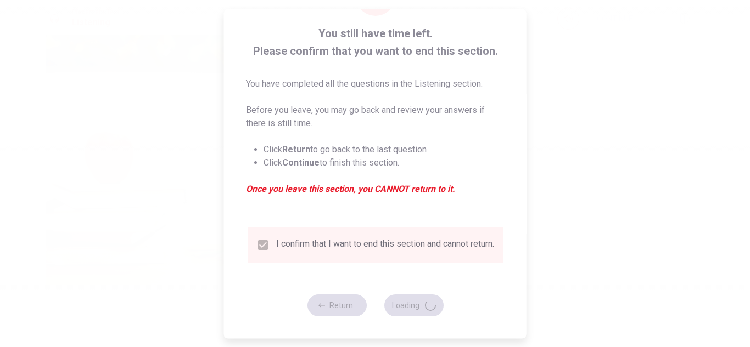
type input "76"
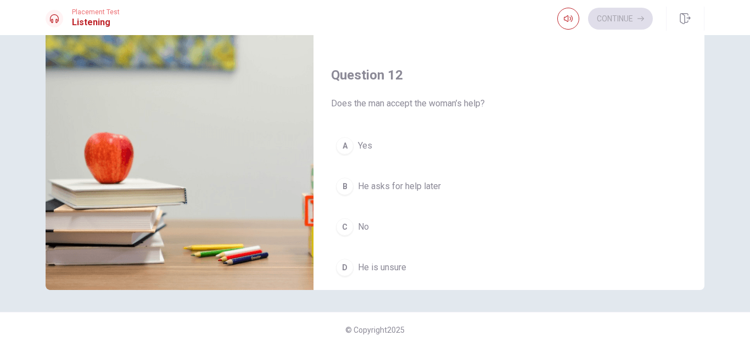
scroll to position [0, 0]
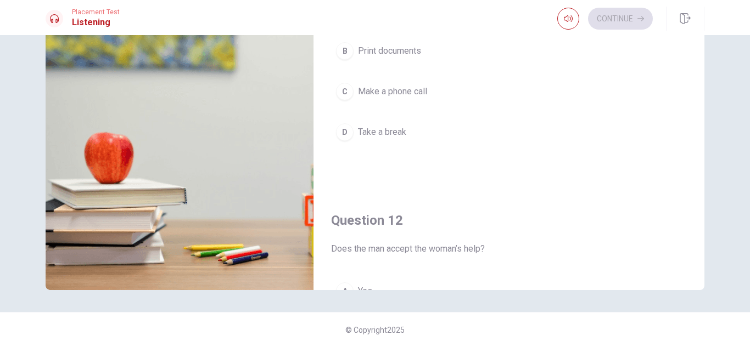
click at [442, 169] on div "Question 11 What does the man need to do before the meeting? A Send an email B …" at bounding box center [508, 49] width 391 height 281
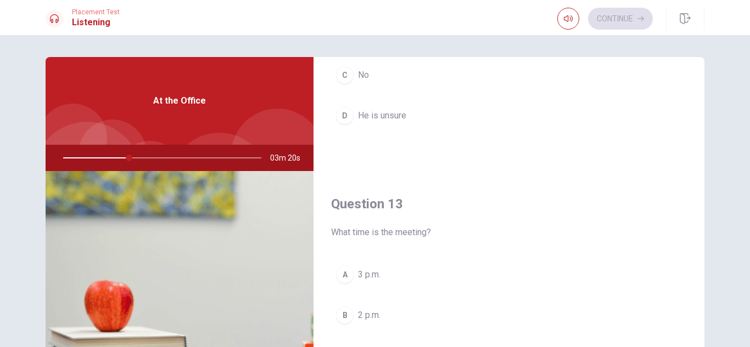
scroll to position [494, 0]
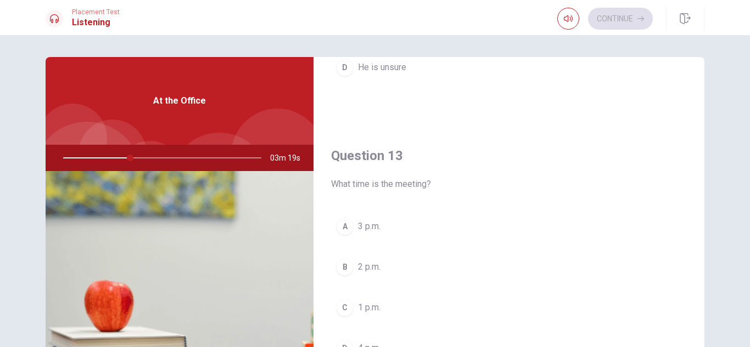
click at [358, 263] on span "2 p.m." at bounding box center [369, 267] width 23 height 13
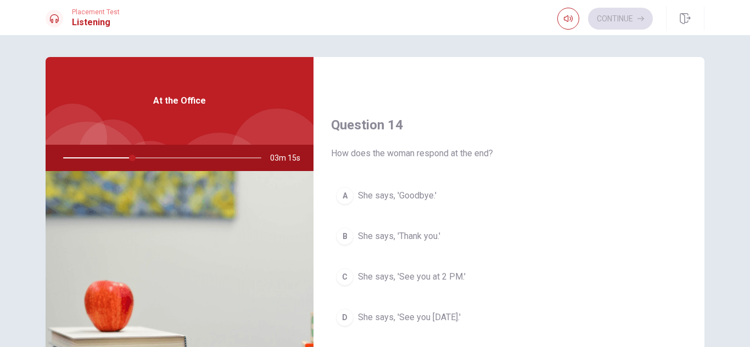
scroll to position [823, 0]
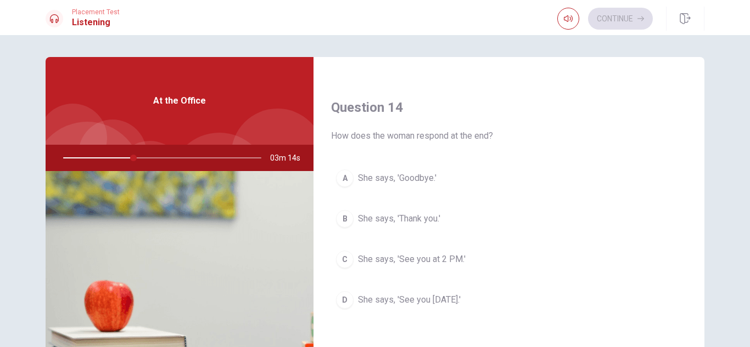
click at [408, 261] on span "She says, 'See you at 2 PM.'" at bounding box center [412, 259] width 108 height 13
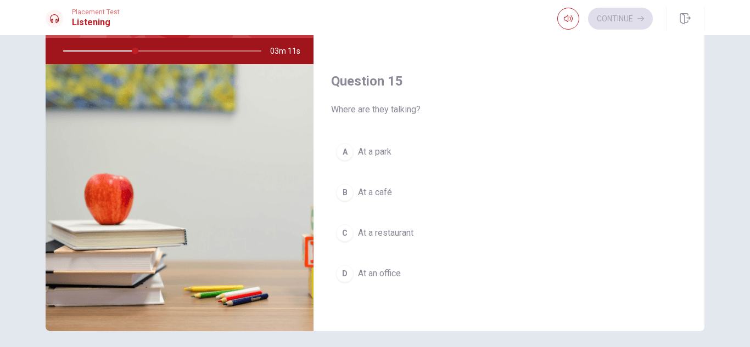
scroll to position [110, 0]
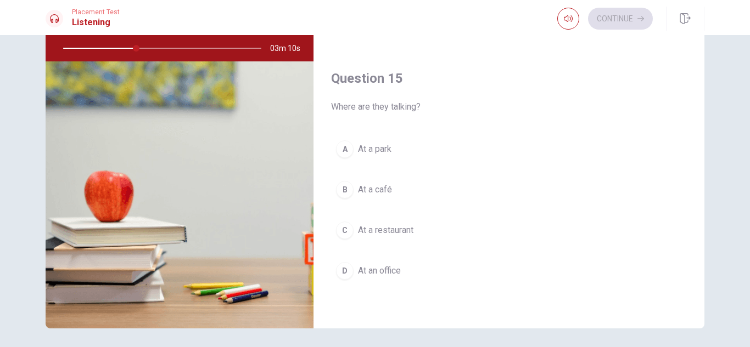
click at [384, 271] on span "At an office" at bounding box center [379, 271] width 43 height 13
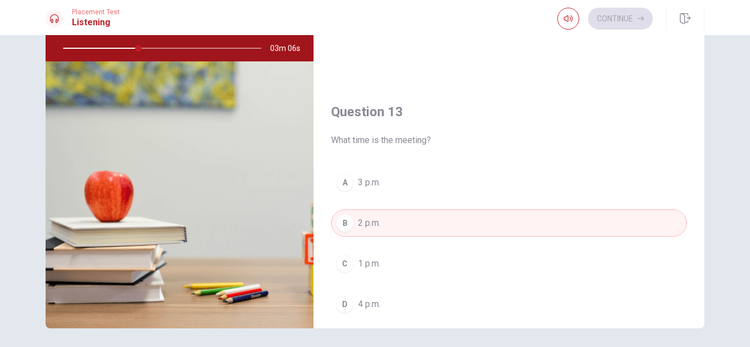
scroll to position [200, 0]
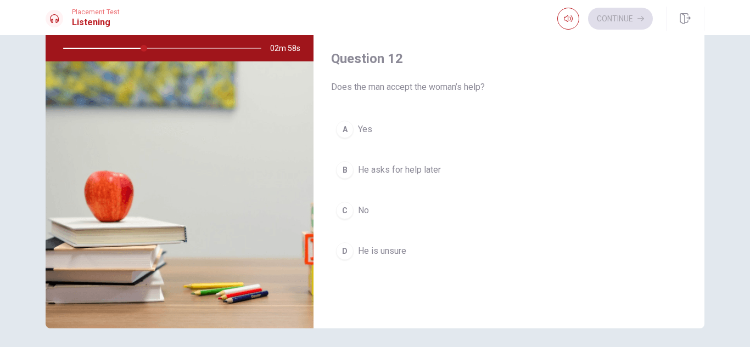
click at [408, 210] on button "C No" at bounding box center [509, 210] width 356 height 27
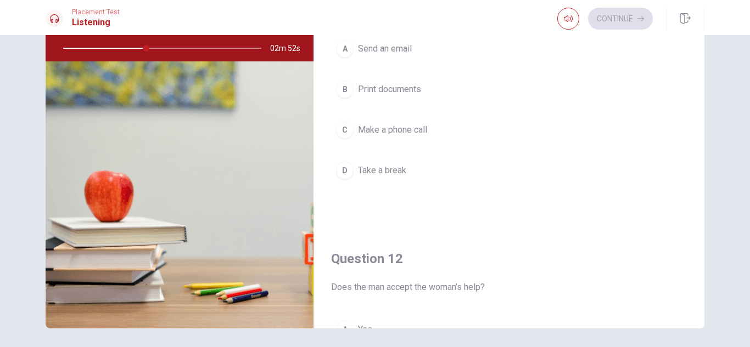
scroll to position [0, 0]
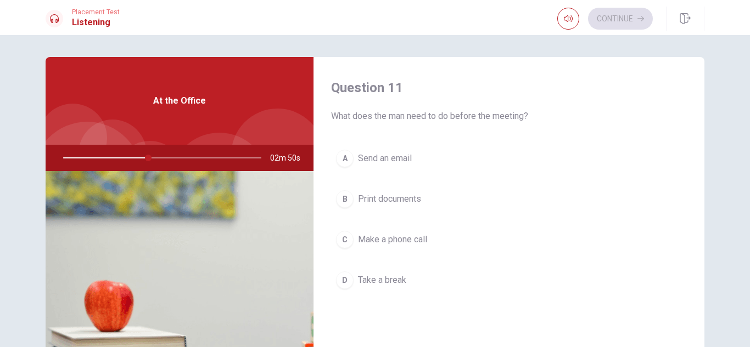
click at [401, 239] on span "Make a phone call" at bounding box center [392, 239] width 69 height 13
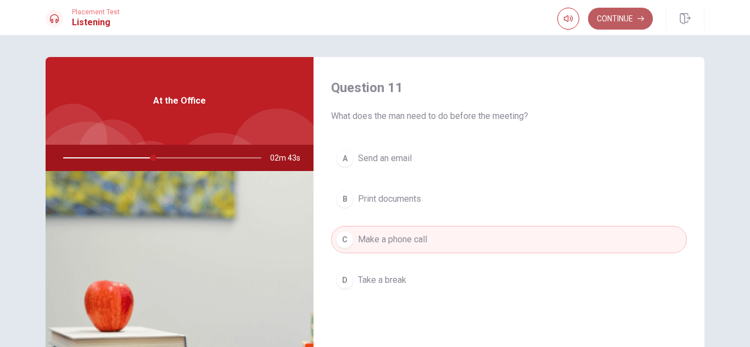
click at [626, 21] on button "Continue" at bounding box center [620, 19] width 65 height 22
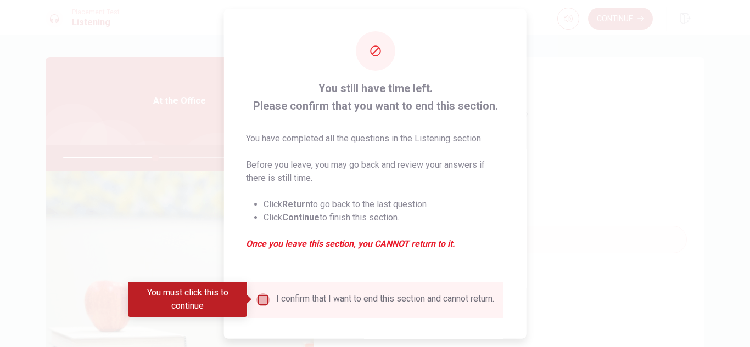
click at [262, 302] on input "You must click this to continue" at bounding box center [262, 299] width 13 height 13
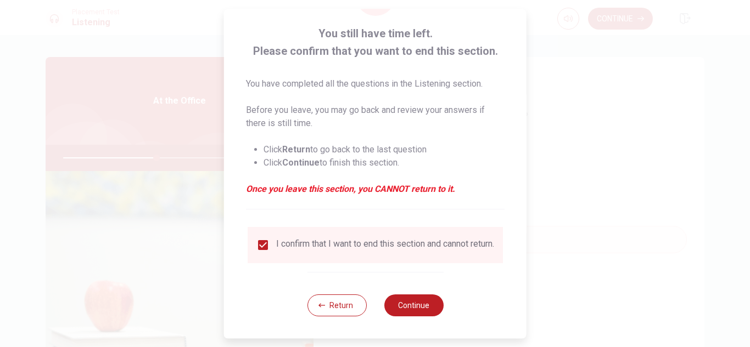
scroll to position [62, 0]
click at [405, 304] on button "Continue" at bounding box center [413, 306] width 59 height 22
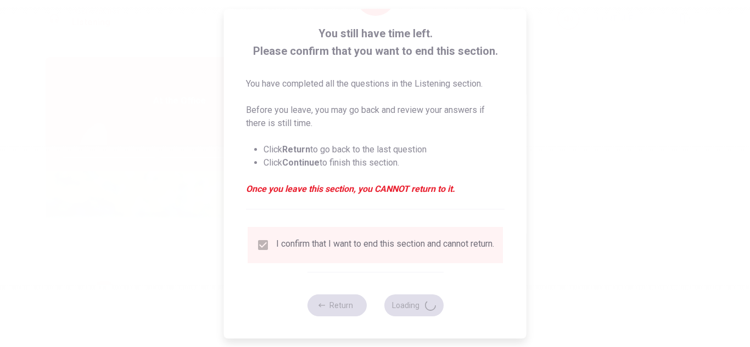
type input "48"
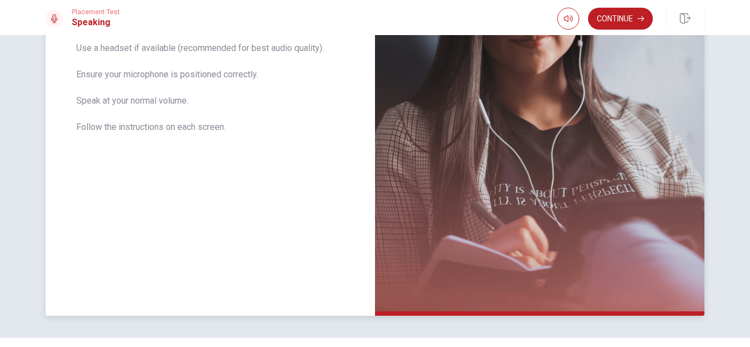
scroll to position [245, 0]
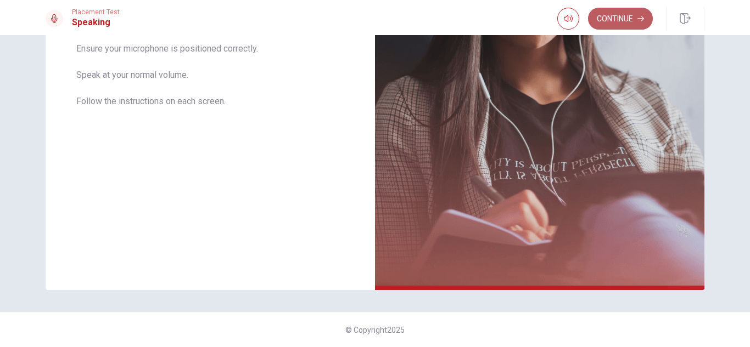
click at [604, 14] on button "Continue" at bounding box center [620, 19] width 65 height 22
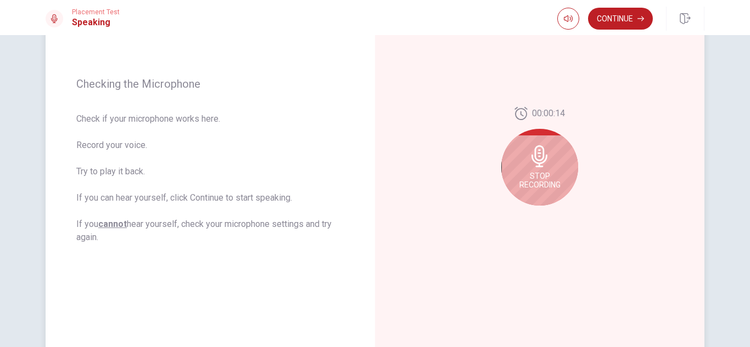
scroll to position [81, 0]
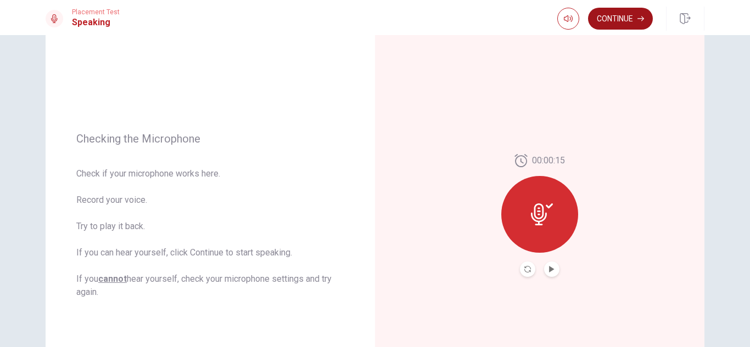
click at [613, 19] on button "Continue" at bounding box center [620, 19] width 65 height 22
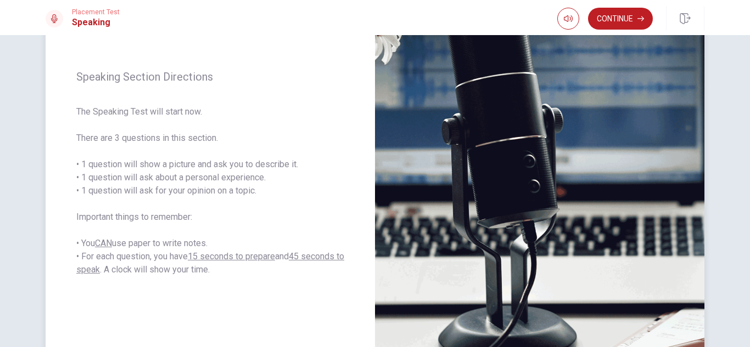
scroll to position [136, 0]
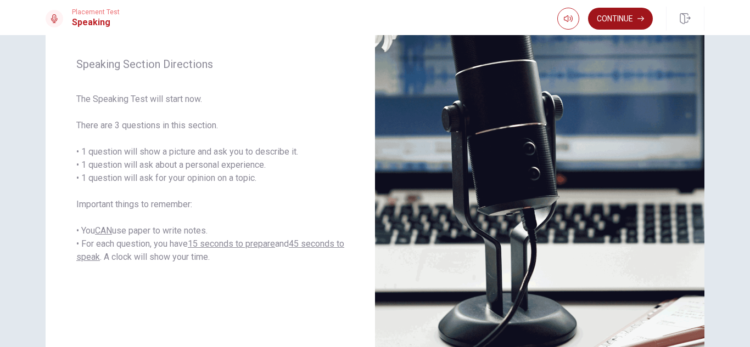
click at [624, 19] on button "Continue" at bounding box center [620, 19] width 65 height 22
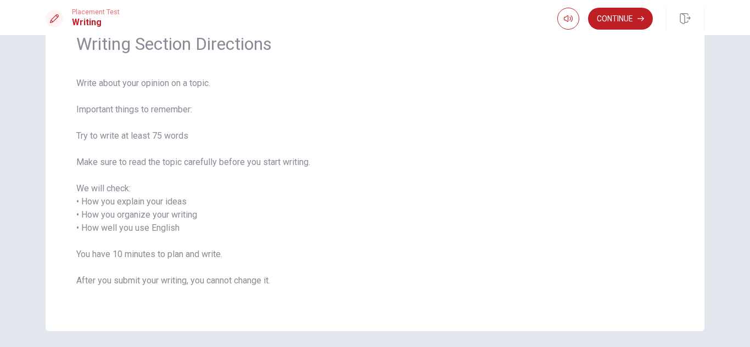
scroll to position [96, 0]
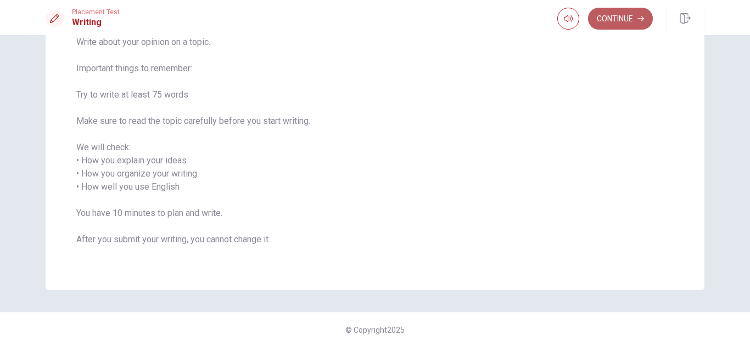
click at [624, 19] on button "Continue" at bounding box center [620, 19] width 65 height 22
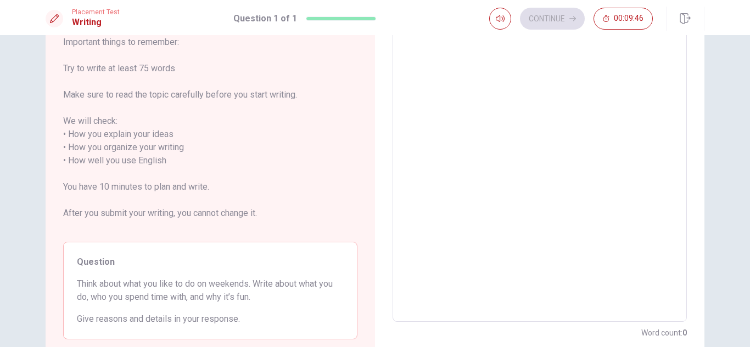
click at [520, 92] on textarea at bounding box center [539, 161] width 279 height 305
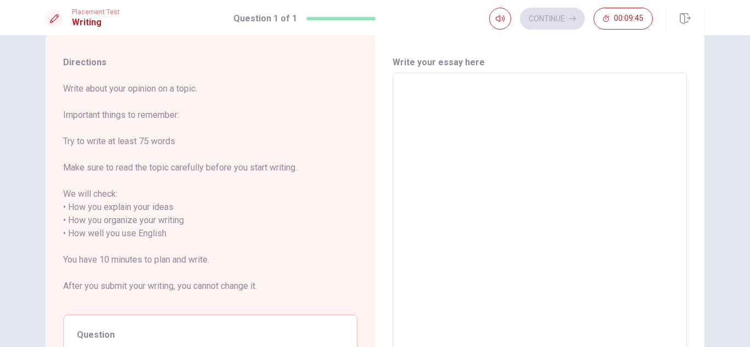
scroll to position [0, 0]
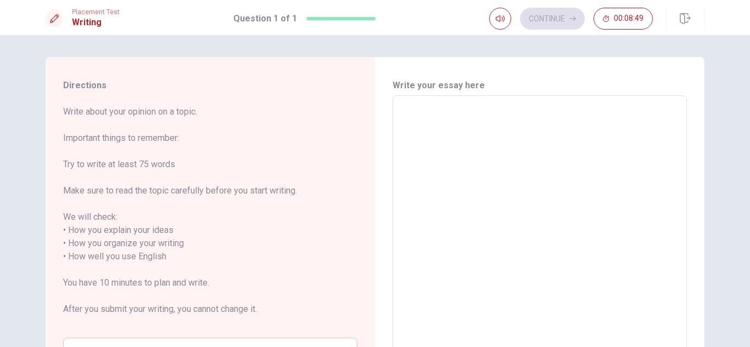
type textarea "i"
type textarea "x"
type textarea "I"
type textarea "x"
type textarea "I"
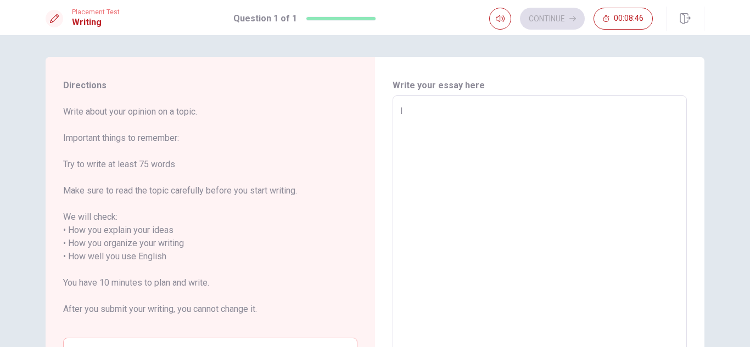
type textarea "x"
type textarea "I l"
type textarea "x"
type textarea "I li"
type textarea "x"
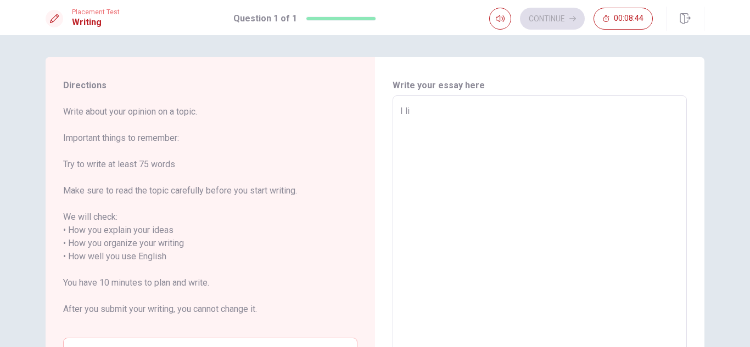
type textarea "I lik"
type textarea "x"
type textarea "I like"
type textarea "x"
type textarea "I like"
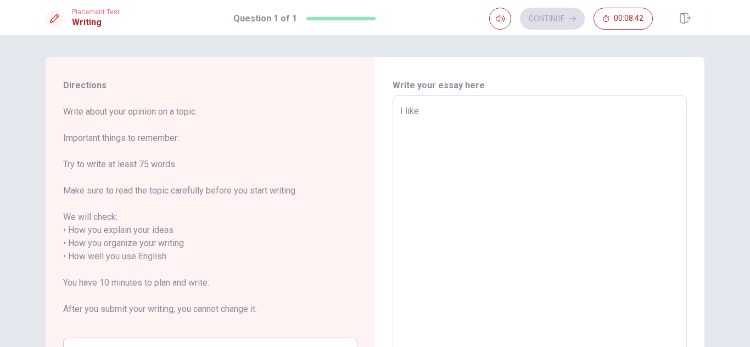
type textarea "x"
type textarea "I like t"
type textarea "x"
type textarea "I like to"
type textarea "x"
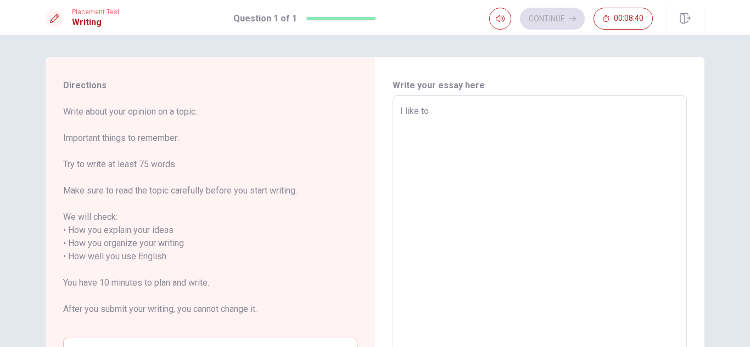
type textarea "I like to"
type textarea "x"
type textarea "I like to t"
type textarea "x"
type textarea "I like to ta"
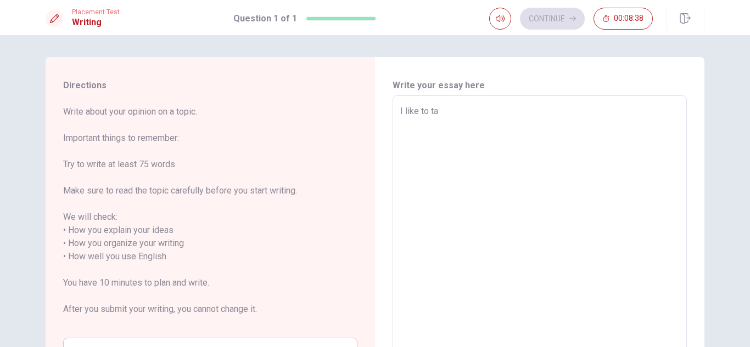
type textarea "x"
type textarea "I like to tak"
type textarea "x"
type textarea "I like to take"
type textarea "x"
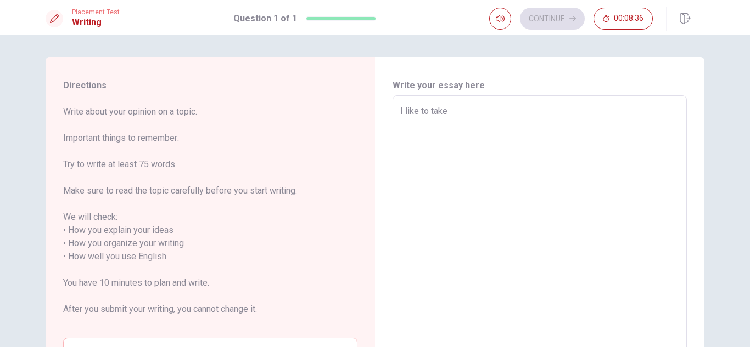
type textarea "I like to take"
type textarea "x"
type textarea "I like to take m"
type textarea "x"
type textarea "I like to take my"
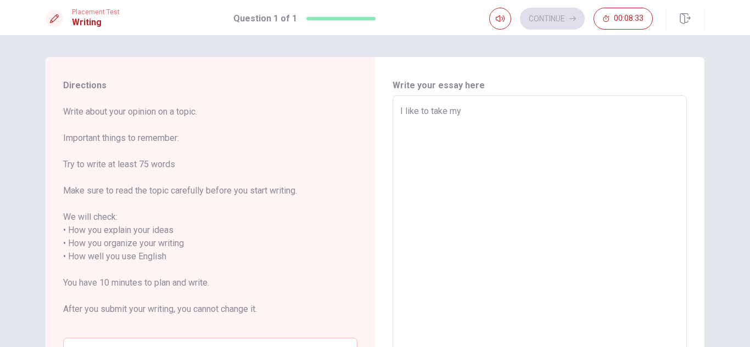
type textarea "x"
type textarea "I like to take my"
type textarea "x"
type textarea "I like to take my d"
type textarea "x"
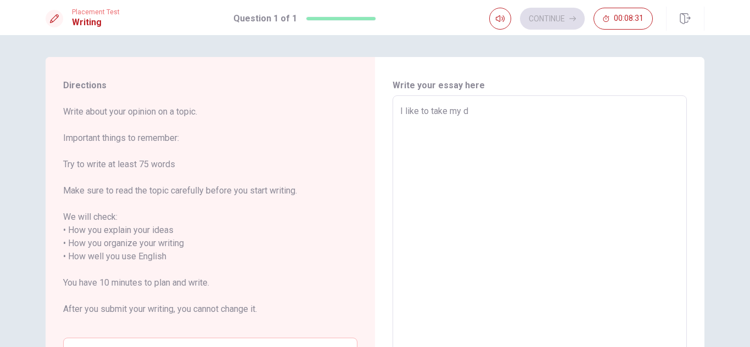
type textarea "I like to take my do"
type textarea "x"
type textarea "I like to take my dog"
type textarea "x"
type textarea "I like to take my dog"
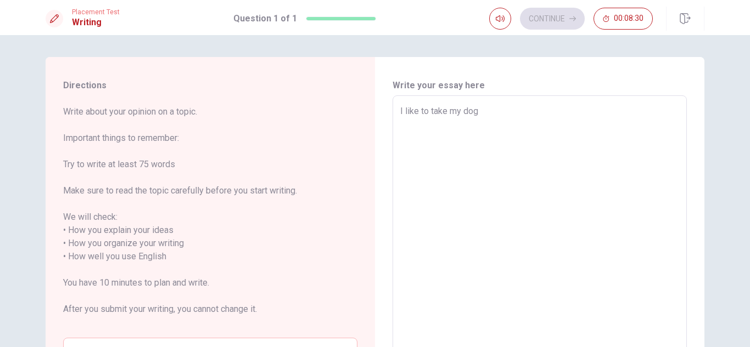
type textarea "x"
type textarea "I like to take my dog f"
type textarea "x"
type textarea "I like to take my dog fo"
type textarea "x"
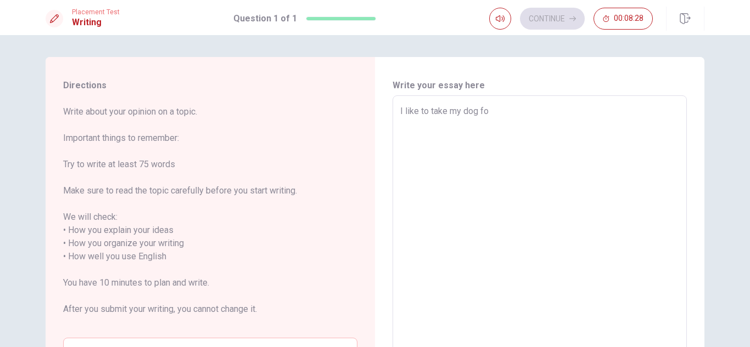
type textarea "I like to take my dog for"
type textarea "x"
type textarea "I like to take my dog for"
type textarea "x"
type textarea "I like to take my dog for a"
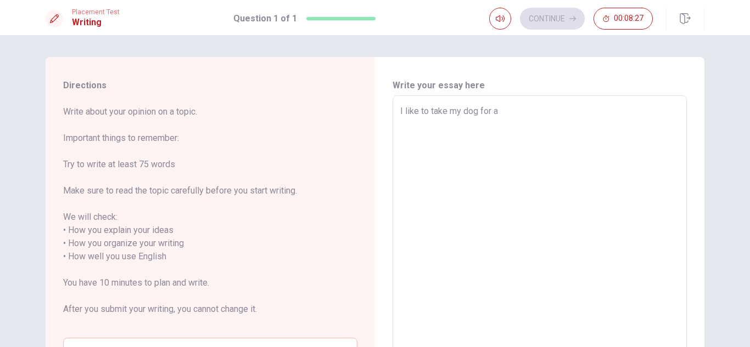
type textarea "x"
type textarea "I like to take my dog for a"
type textarea "x"
type textarea "I like to take my dog for a w"
type textarea "x"
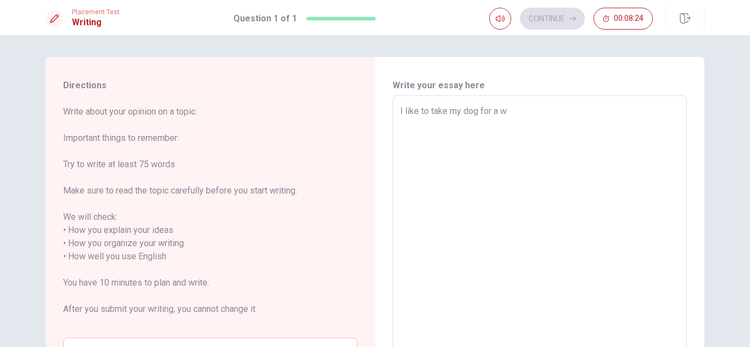
type textarea "I like to take my dog for a wa"
type textarea "x"
type textarea "I like to take my dog for a wal"
type textarea "x"
type textarea "I like to take my dog for a walk"
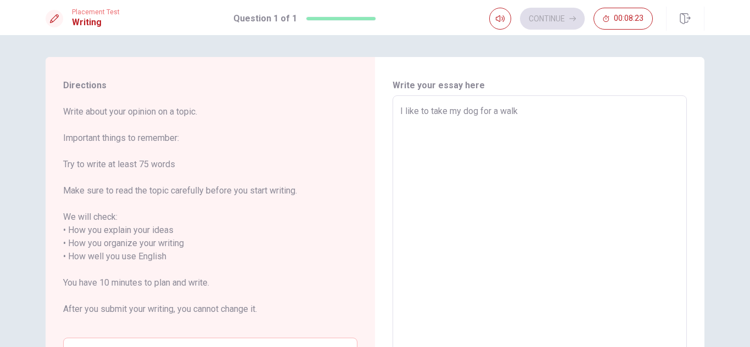
type textarea "x"
type textarea "I like to take my dog for a walk"
type textarea "x"
type textarea "I like to take my dog for a walk a"
type textarea "x"
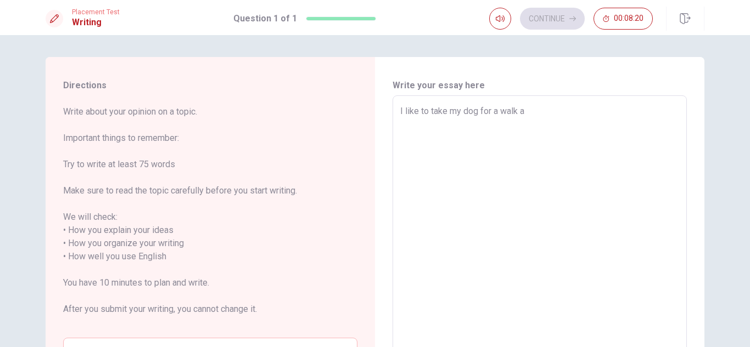
type textarea "I like to take my dog for a walk an"
type textarea "x"
type textarea "I like to take my dog for a walk and"
type textarea "x"
type textarea "I like to take my dog for a walk and"
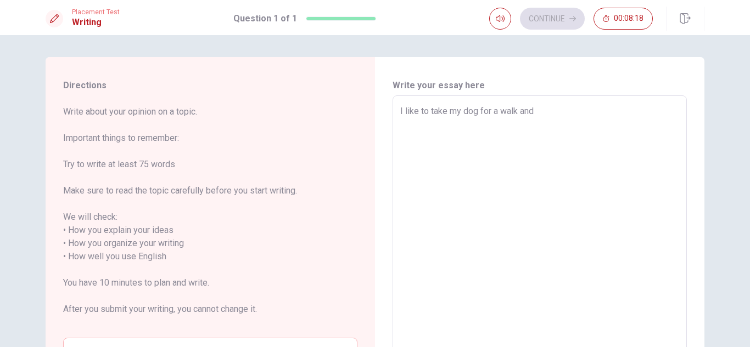
type textarea "x"
type textarea "I like to take my dog for a walk and p"
type textarea "x"
type textarea "I like to take my dog for a walk and pa"
type textarea "x"
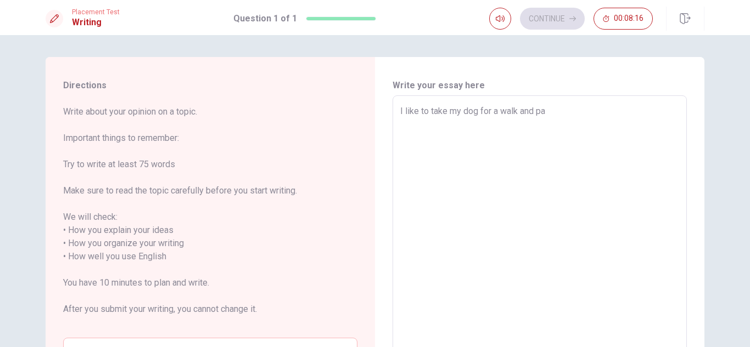
type textarea "I like to take my dog for a walk and p"
type textarea "x"
type textarea "I like to take my dog for a walk and pl"
type textarea "x"
type textarea "I like to take my dog for a walk and pla"
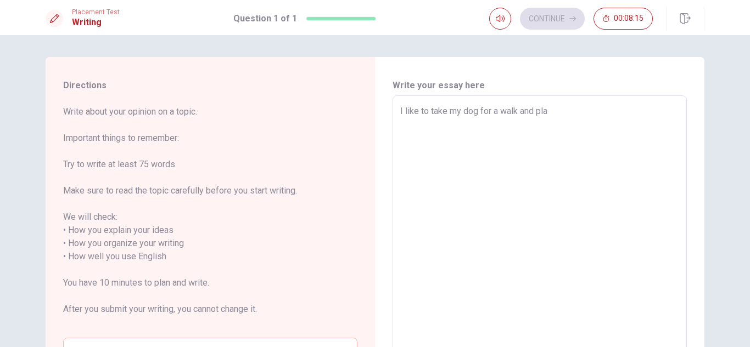
type textarea "x"
type textarea "I like to take my dog for a walk and play"
type textarea "x"
type textarea "I like to take my dog for a walk and play"
type textarea "x"
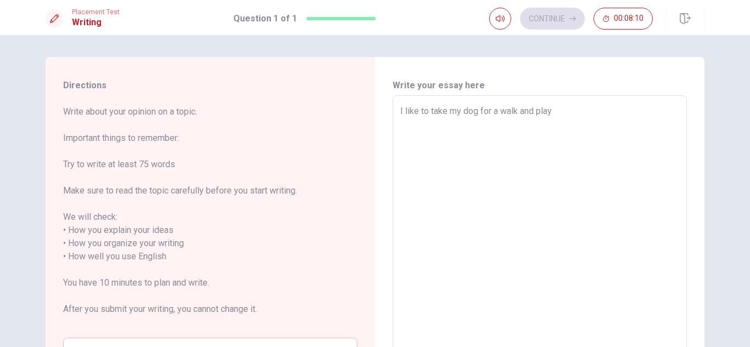
type textarea "I like to take my dog for a walk and play g"
type textarea "x"
type textarea "I like to take my dog for a walk and play ga"
type textarea "x"
type textarea "I like to take my dog for a walk and play gam"
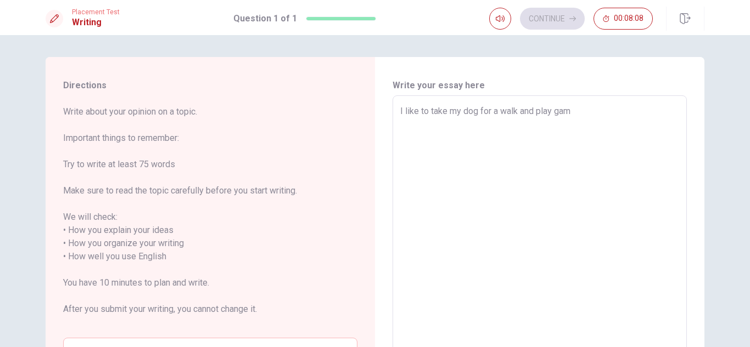
type textarea "x"
type textarea "I like to take my dog for a walk and play game"
type textarea "x"
type textarea "I like to take my dog for a walk and play games"
type textarea "x"
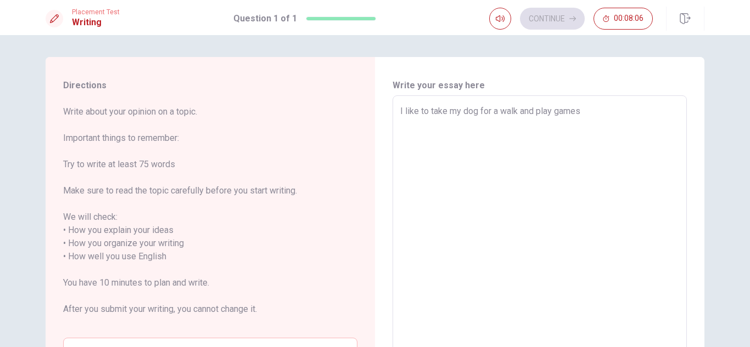
type textarea "I like to take my dog for a walk and play games"
type textarea "x"
type textarea "I like to take my dog for a walk and play games o"
type textarea "x"
type textarea "I like to take my dog for a walk and play games on"
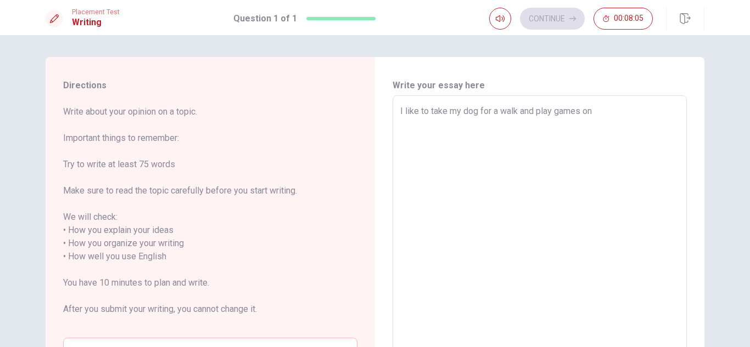
type textarea "x"
type textarea "I like to take my dog for a walk and play games on"
type textarea "x"
type textarea "I like to take my dog for a walk and play games on h"
type textarea "x"
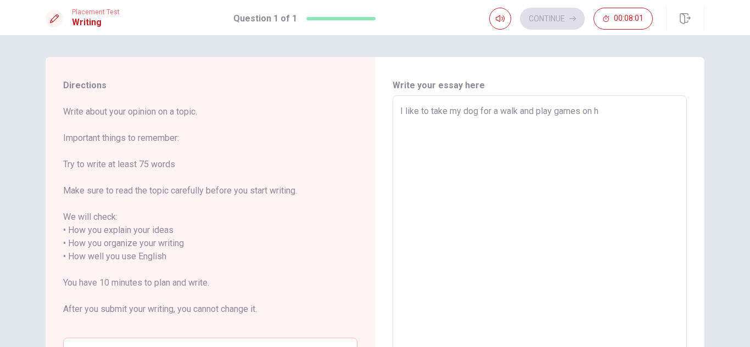
type textarea "I like to take my dog for a walk and play games on ho"
type textarea "x"
type textarea "I like to take my dog for a walk and play games on hol"
type textarea "x"
type textarea "I like to take my dog for a walk and play games on [DATE]"
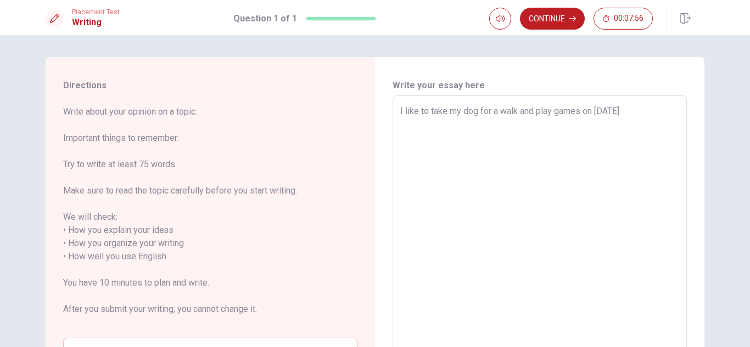
type textarea "x"
type textarea "I like to take my dog for a walk and play games on holig"
type textarea "x"
type textarea "I like to take my dog for a walk and play games on [DATE]"
type textarea "x"
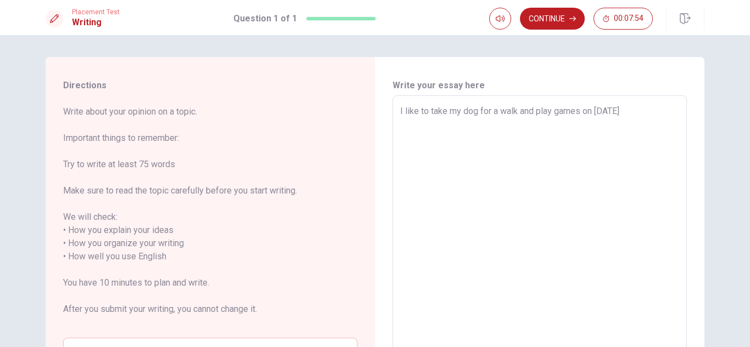
type textarea "I like to take my dog for a walk and play games on holid"
type textarea "x"
type textarea "I like to take my dog for a walk and play games on holida"
type textarea "x"
type textarea "I like to take my dog for a walk and play games on holiday"
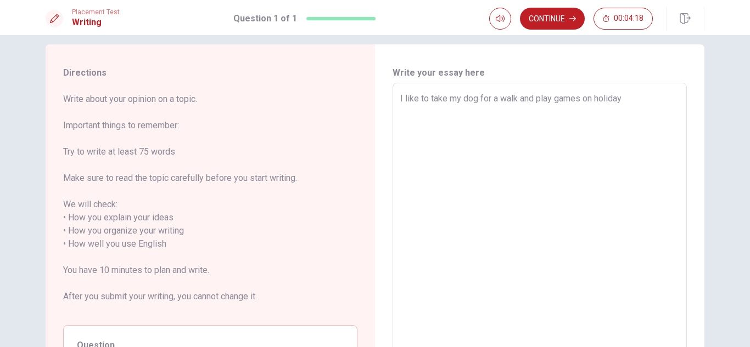
scroll to position [1, 0]
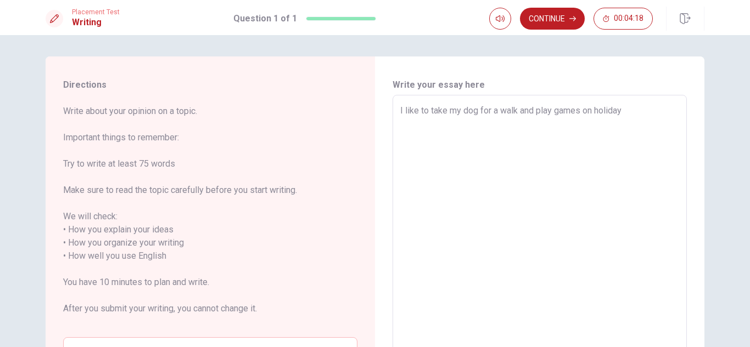
type textarea "x"
type textarea "I like to take my dog for a walk and play games on holiday."
type textarea "x"
type textarea "I like to take my dog for a walk and play games on holiday."
type textarea "x"
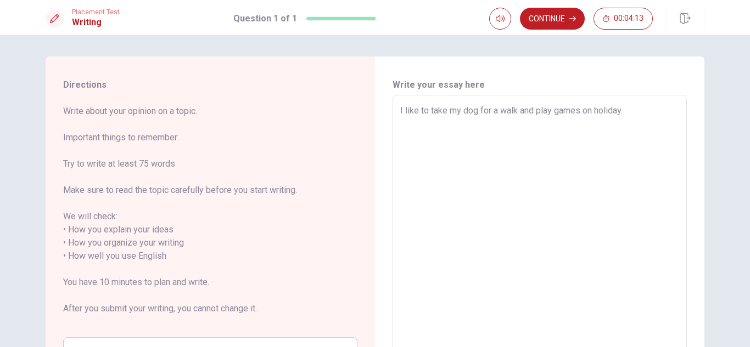
type textarea "I like to take my dog for a walk and play games on holiday. t"
type textarea "x"
type textarea "I like to take my dog for a walk and play games on holiday."
type textarea "x"
type textarea "I like to take my dog for a walk and play games on holiday. T"
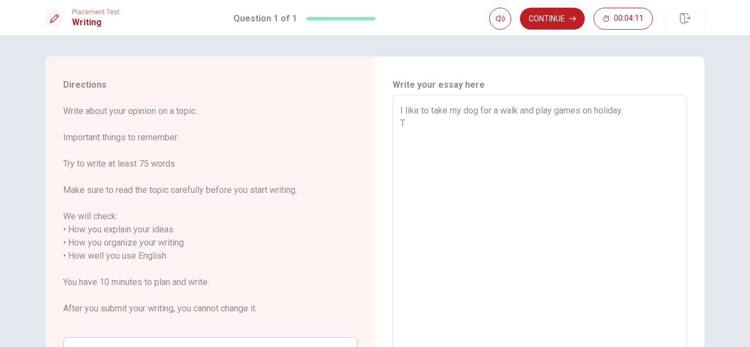
type textarea "x"
type textarea "I like to take my dog for a walk and play games on holiday. Ta"
type textarea "x"
type textarea "I like to take my dog for a walk and play games on holiday. Tak"
type textarea "x"
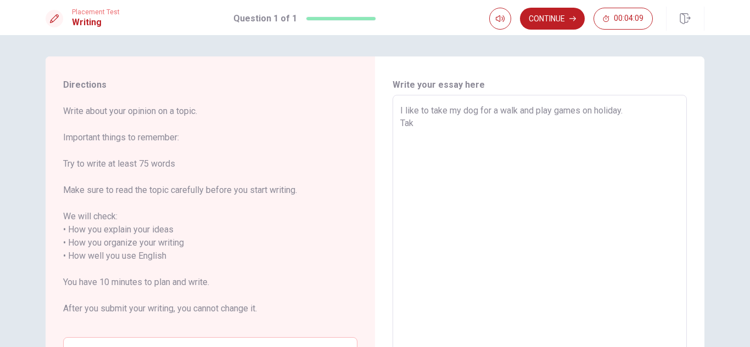
type textarea "I like to take my dog for a walk and play games on holiday. Take"
type textarea "x"
type textarea "I like to take my dog for a walk and play games on holiday. Take"
type textarea "x"
type textarea "I like to take my dog for a walk and play games on holiday. Take y"
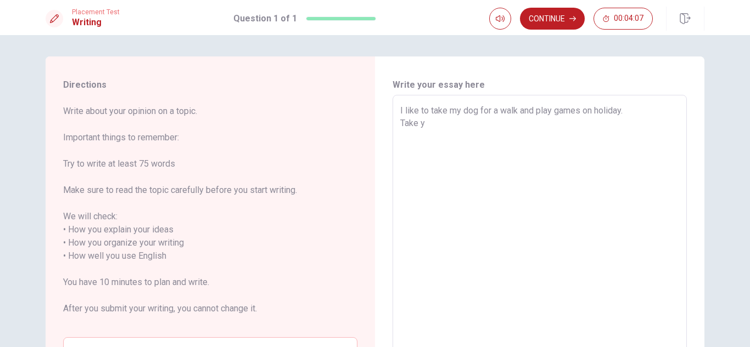
type textarea "x"
type textarea "I like to take my dog for a walk and play games on holiday. Take yo"
type textarea "x"
type textarea "I like to take my dog for a walk and play games on holiday. Take you"
type textarea "x"
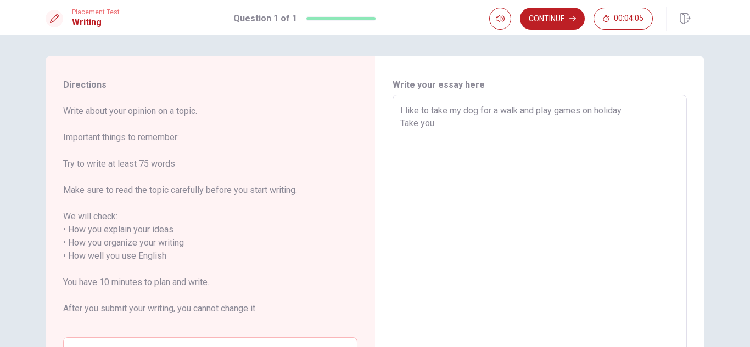
type textarea "I like to take my dog for a walk and play games on holiday. Take your"
type textarea "x"
type textarea "I like to take my dog for a walk and play games on holiday. Take your"
type textarea "x"
type textarea "I like to take my dog for a walk and play games on holiday. Take your d"
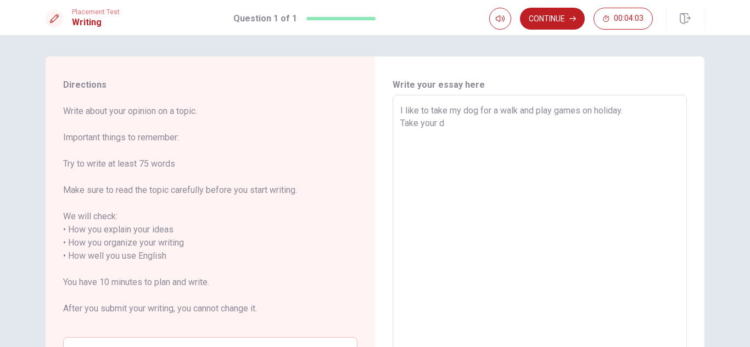
type textarea "x"
type textarea "I like to take my dog for a walk and play games on holiday. Take your do"
type textarea "x"
type textarea "I like to take my dog for a walk and play games on holiday. Take your dog"
type textarea "x"
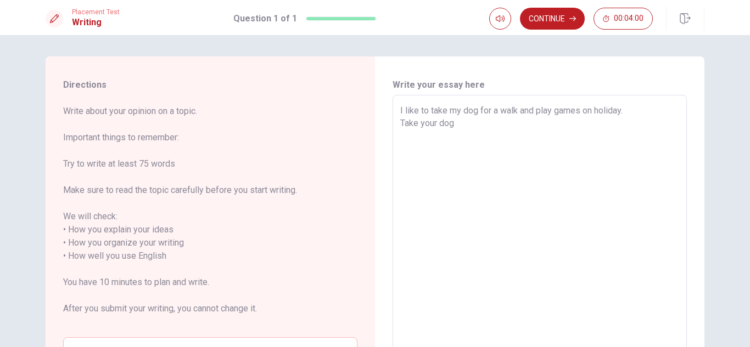
type textarea "I like to take my dog for a walk and play games on holiday. Take your dog"
type textarea "x"
type textarea "I like to take my dog for a walk and play games on holiday. Take your dog o"
type textarea "x"
type textarea "I like to take my dog for a walk and play games on holiday. Take your dog ou"
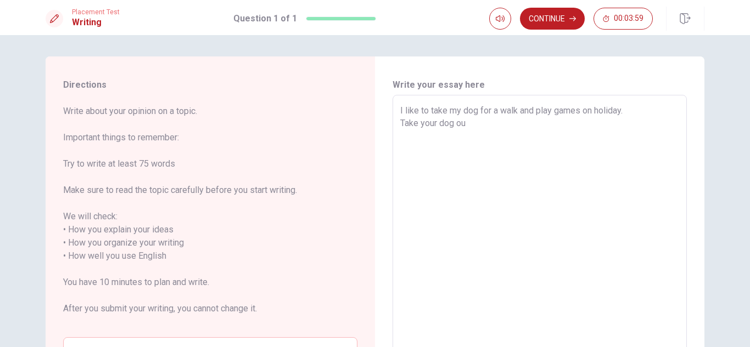
type textarea "x"
type textarea "I like to take my dog for a walk and play games on holiday. Take your dog out"
type textarea "x"
type textarea "I like to take my dog for a walk and play games on holiday. Take your dog out"
type textarea "x"
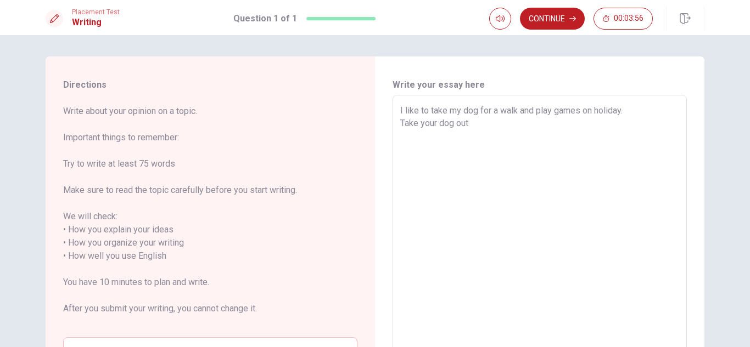
type textarea "I like to take my dog for a walk and play games on holiday. Take your dog out f"
type textarea "x"
type textarea "I like to take my dog for a walk and play games on holiday. Take your dog out fo"
type textarea "x"
type textarea "I like to take my dog for a walk and play games on holiday. Take your dog out f…"
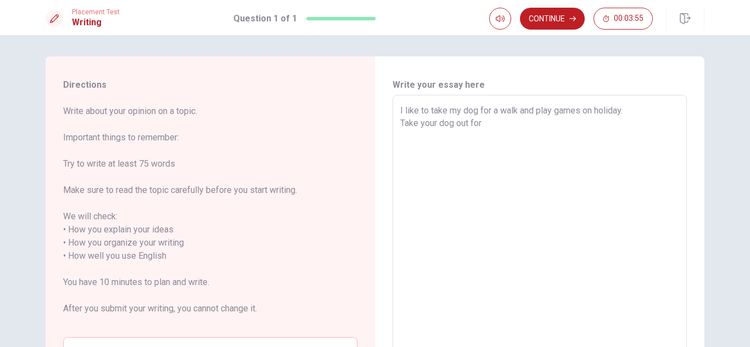
type textarea "x"
type textarea "I like to take my dog for a walk and play games on holiday. Take your dog out f…"
type textarea "x"
type textarea "I like to take my dog for a walk and play games on holiday. Take your dog out f…"
type textarea "x"
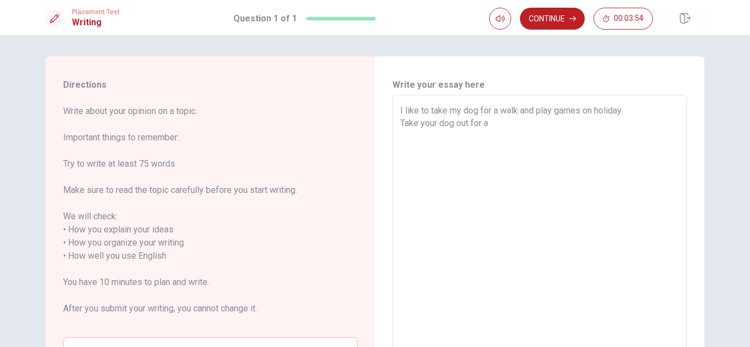
type textarea "I like to take my dog for a walk and play games on holiday. Take your dog out f…"
type textarea "x"
type textarea "I like to take my dog for a walk and play games on holiday. Take your dog out f…"
type textarea "x"
type textarea "I like to take my dog for a walk and play games on holiday. Take your dog out f…"
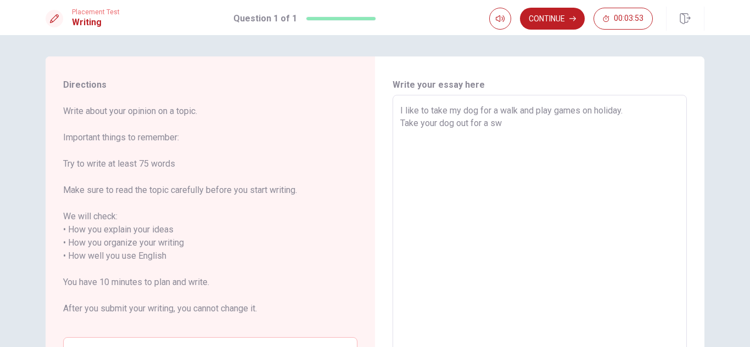
type textarea "x"
type textarea "I like to take my dog for a walk and play games on holiday. Take your dog out f…"
type textarea "x"
type textarea "I like to take my dog for a walk and play games on holiday. Take your dog out f…"
type textarea "x"
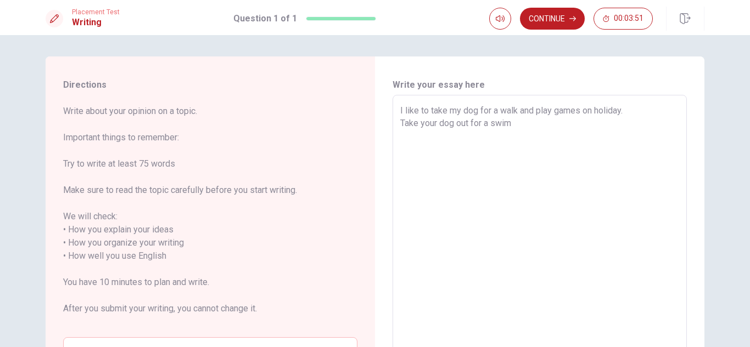
type textarea "I like to take my dog for a walk and play games on holiday. Take your dog out f…"
type textarea "x"
type textarea "I like to take my dog for a walk and play games on holiday. Take your dog out f…"
type textarea "x"
type textarea "I like to take my dog for a walk and play games on holiday. Take your dog out f…"
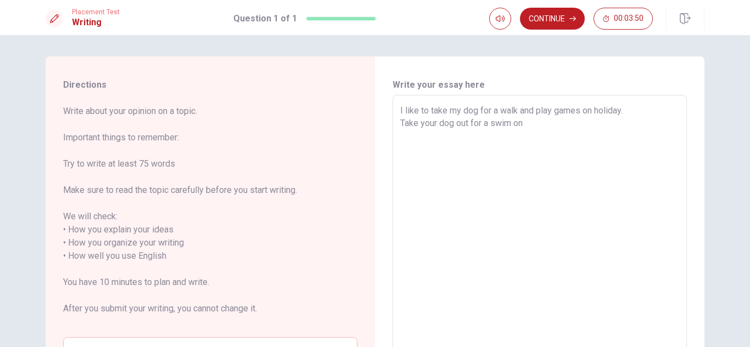
type textarea "x"
type textarea "I like to take my dog for a walk and play games on holiday. Take your dog out f…"
drag, startPoint x: 591, startPoint y: 110, endPoint x: 625, endPoint y: 109, distance: 34.0
click at [625, 109] on textarea "I like to take my dog for a walk and play games on holiday. Take your dog out f…" at bounding box center [539, 256] width 279 height 305
click at [599, 124] on textarea "I like to take my dog for a walk and play games on holiday. Take your dog out f…" at bounding box center [539, 256] width 279 height 305
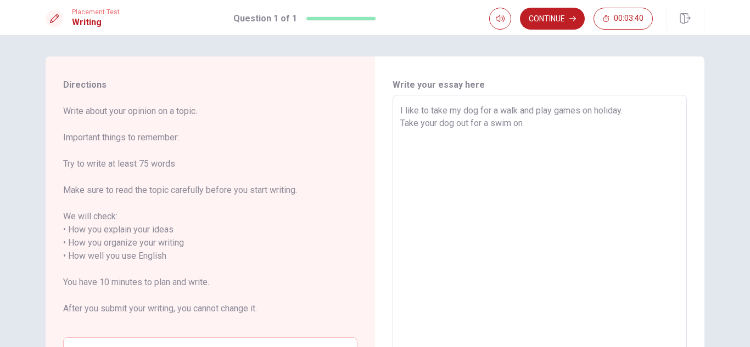
drag, startPoint x: 594, startPoint y: 113, endPoint x: 619, endPoint y: 114, distance: 25.3
click at [619, 114] on textarea "I like to take my dog for a walk and play games on holiday. Take your dog out f…" at bounding box center [539, 256] width 279 height 305
click at [603, 123] on textarea "I like to take my dog for a walk and play games on holiday. Take your dog out f…" at bounding box center [539, 256] width 279 height 305
paste textarea "h"
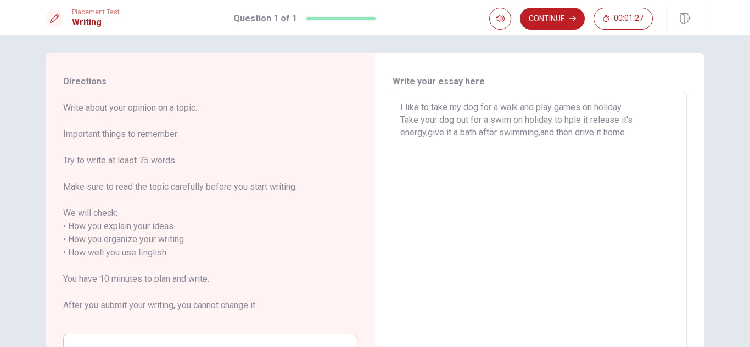
scroll to position [3, 0]
click at [601, 134] on textarea "I like to take my dog for a walk and play games on holiday. Take your dog out f…" at bounding box center [539, 254] width 279 height 305
click at [658, 136] on textarea "I like to take my dog for a walk and play games on holiday. Take your dog out f…" at bounding box center [539, 254] width 279 height 305
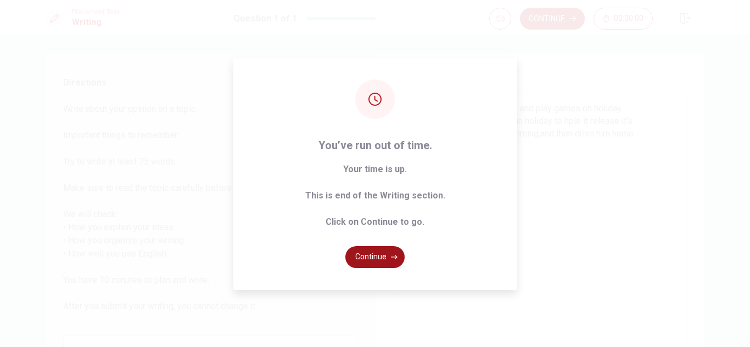
click at [385, 257] on button "Continue" at bounding box center [374, 257] width 59 height 22
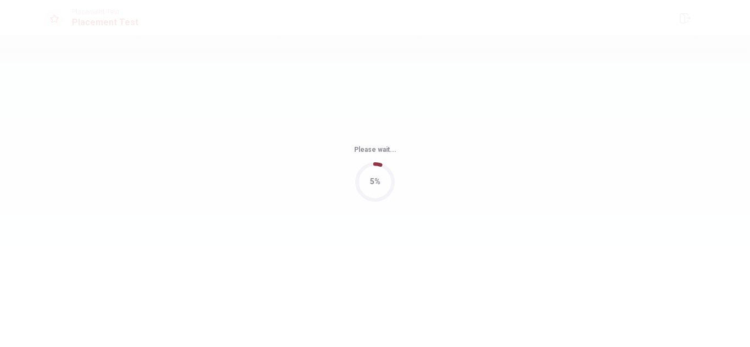
scroll to position [0, 0]
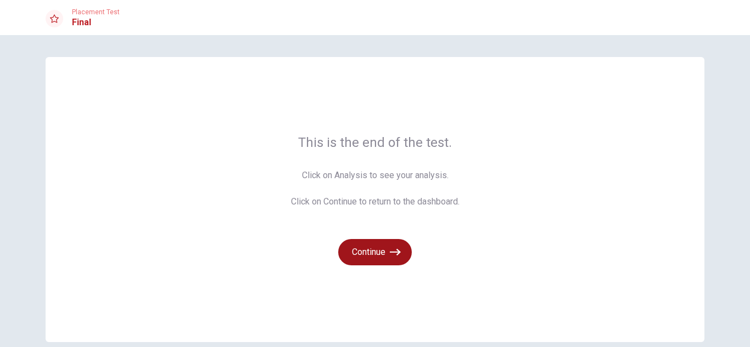
click at [390, 250] on icon "button" at bounding box center [395, 252] width 11 height 11
